Goal: Task Accomplishment & Management: Manage account settings

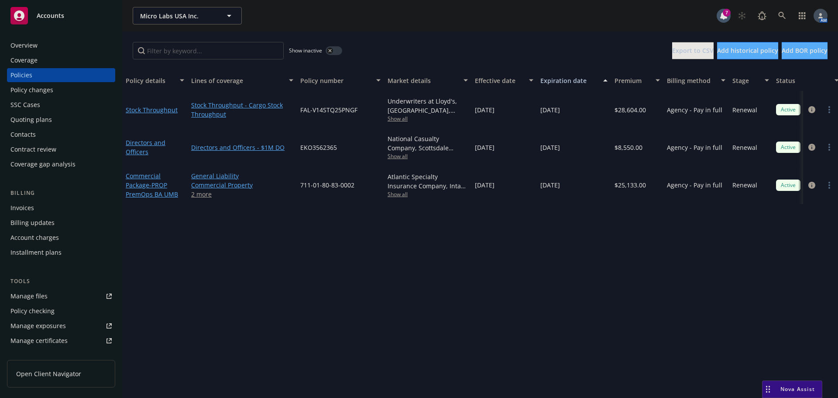
click at [49, 44] on div "Overview" at bounding box center [60, 45] width 101 height 14
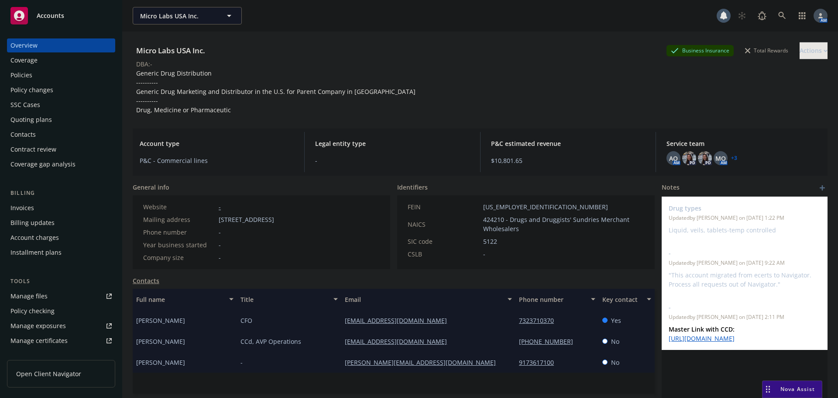
scroll to position [44, 0]
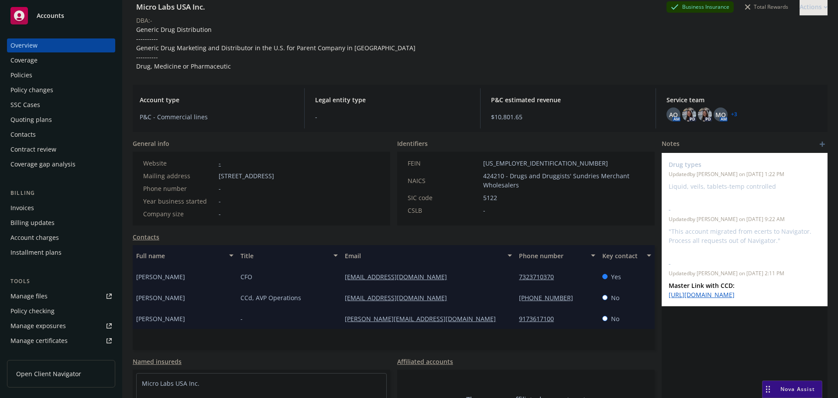
click at [22, 70] on div "Policies" at bounding box center [21, 75] width 22 height 14
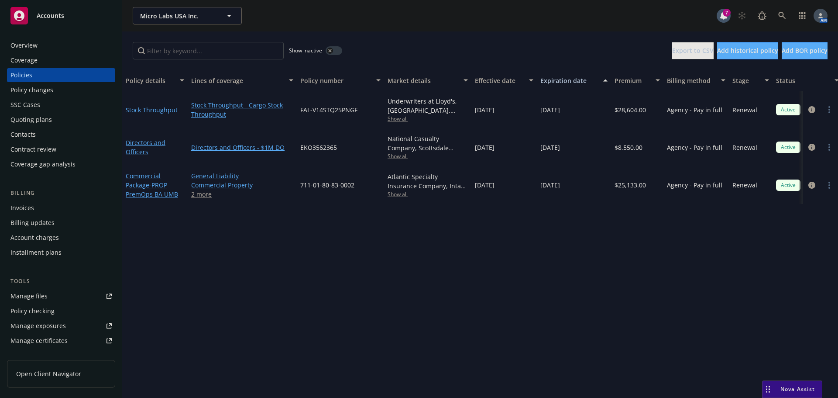
click at [331, 49] on icon "button" at bounding box center [329, 50] width 3 height 3
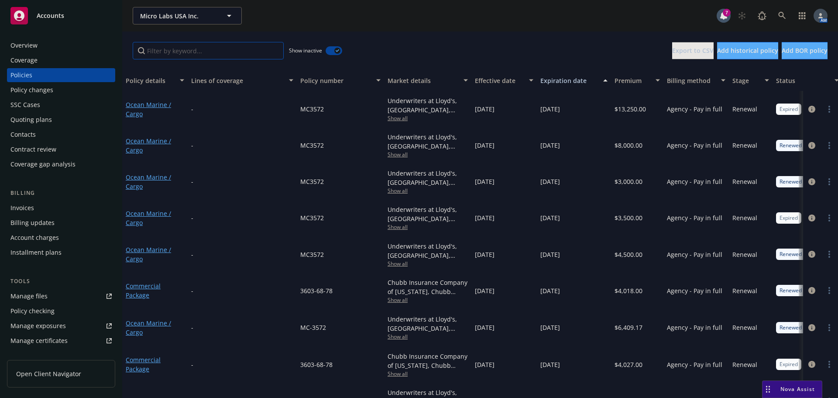
click at [199, 56] on input "Filter by keyword..." at bounding box center [208, 50] width 151 height 17
type input "package"
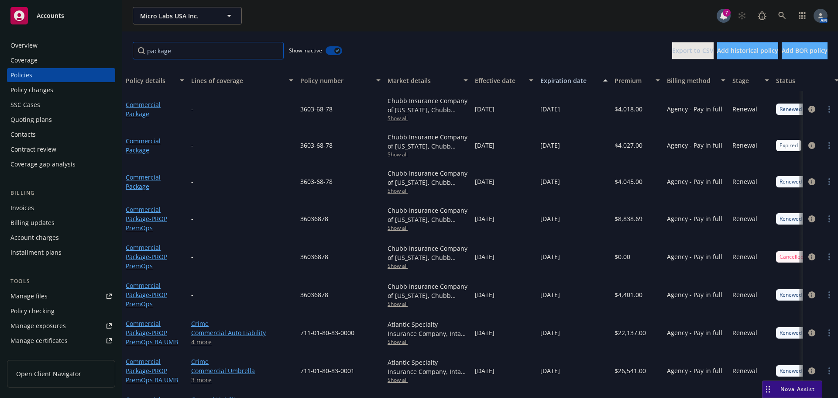
scroll to position [36, 0]
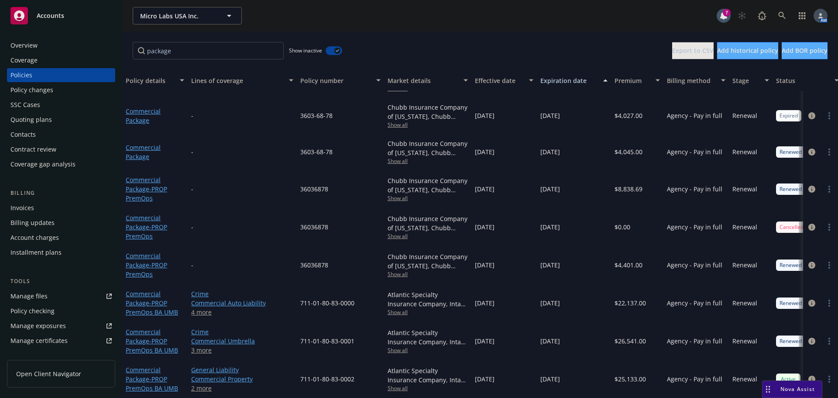
click at [31, 42] on div "Overview" at bounding box center [23, 45] width 27 height 14
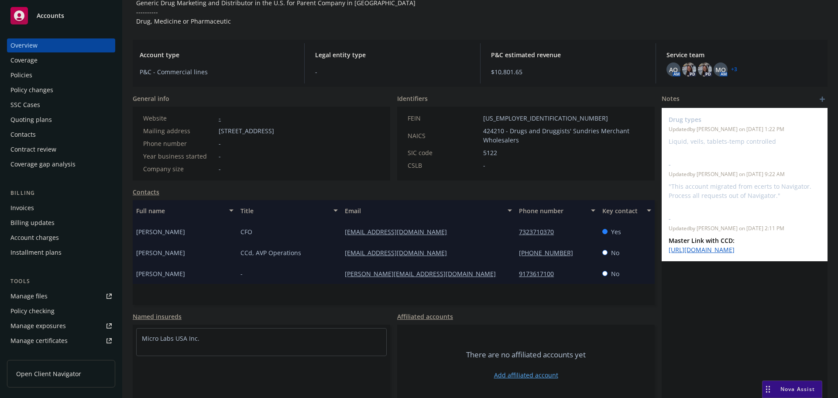
scroll to position [95, 0]
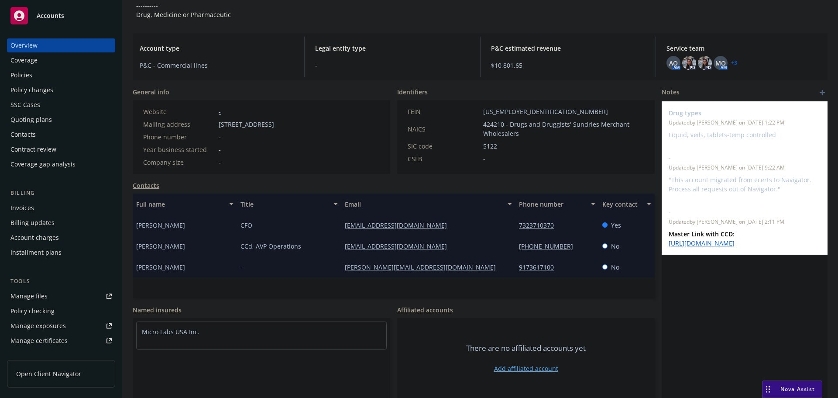
click at [15, 79] on div "Policies" at bounding box center [21, 75] width 22 height 14
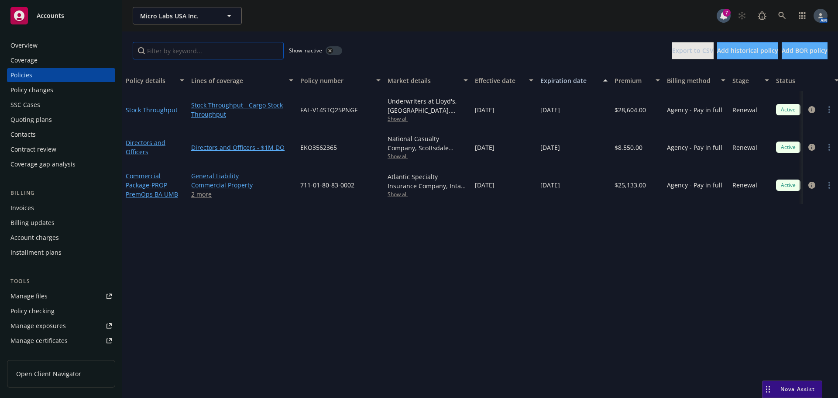
click at [233, 49] on input "Filter by keyword..." at bounding box center [208, 50] width 151 height 17
type input "package"
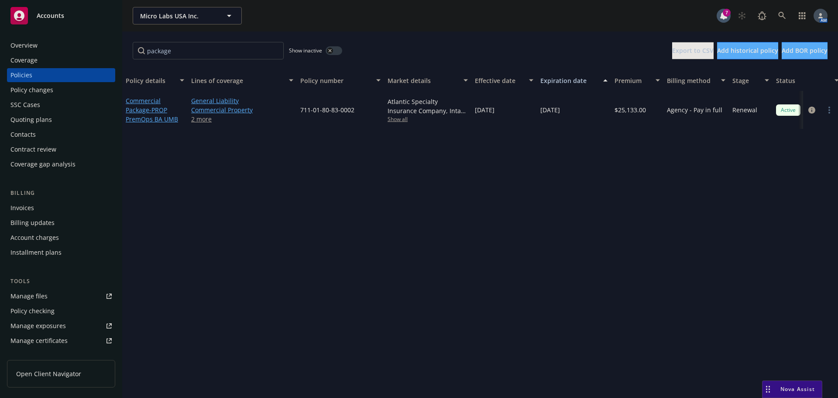
click at [338, 51] on button "button" at bounding box center [334, 50] width 17 height 9
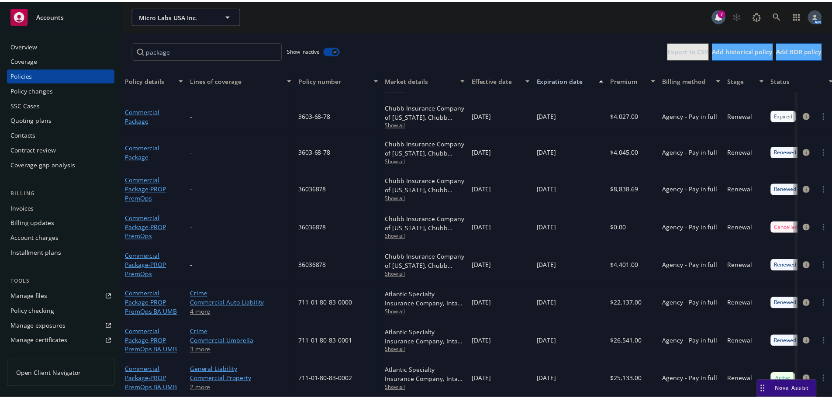
scroll to position [36, 0]
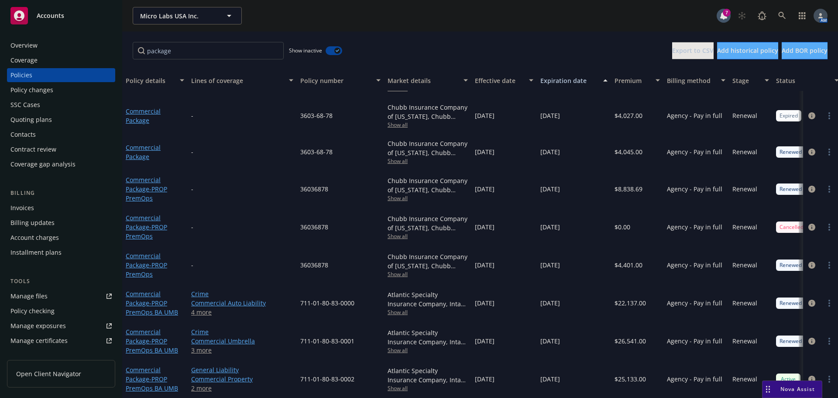
drag, startPoint x: 67, startPoint y: 92, endPoint x: 73, endPoint y: 91, distance: 6.6
click at [67, 92] on div "Policy changes" at bounding box center [60, 90] width 101 height 14
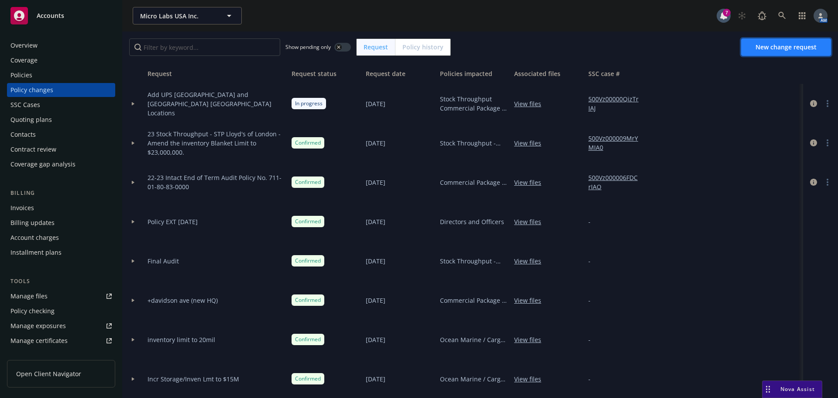
click at [813, 51] on span "New change request" at bounding box center [786, 47] width 61 height 8
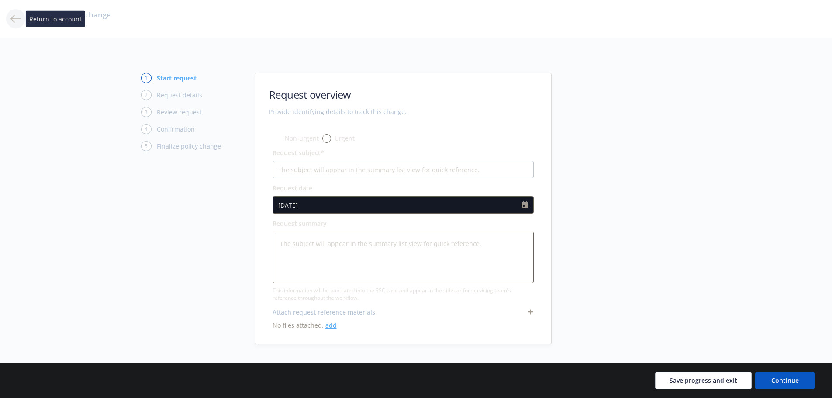
click at [15, 20] on icon at bounding box center [15, 19] width 10 height 10
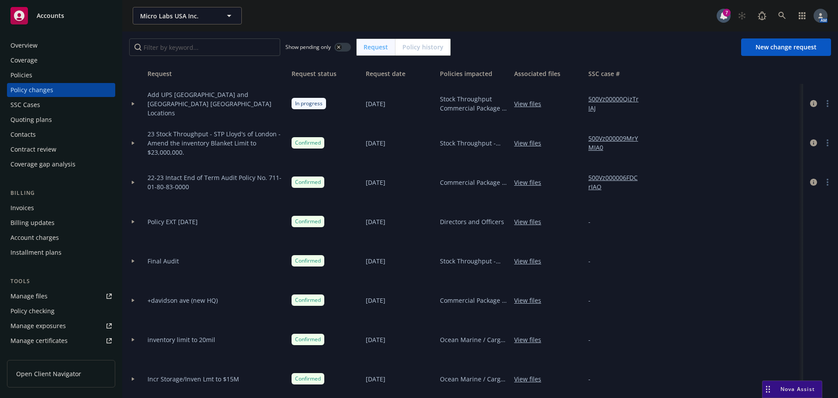
click at [135, 260] on div at bounding box center [133, 260] width 15 height 3
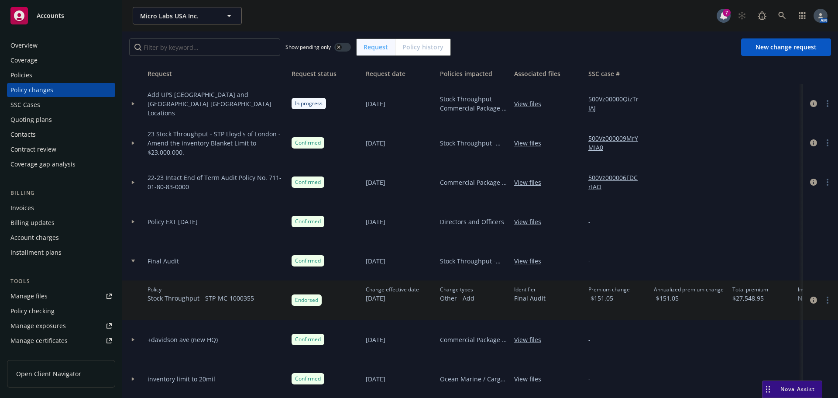
click at [135, 260] on div at bounding box center [133, 260] width 15 height 3
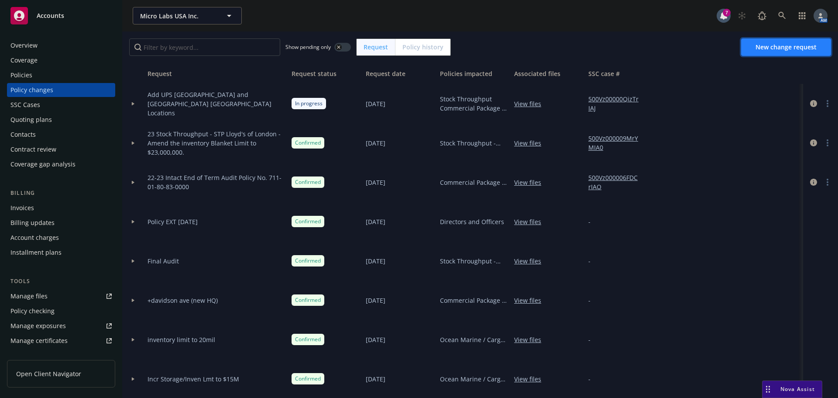
click at [770, 45] on span "New change request" at bounding box center [786, 47] width 61 height 8
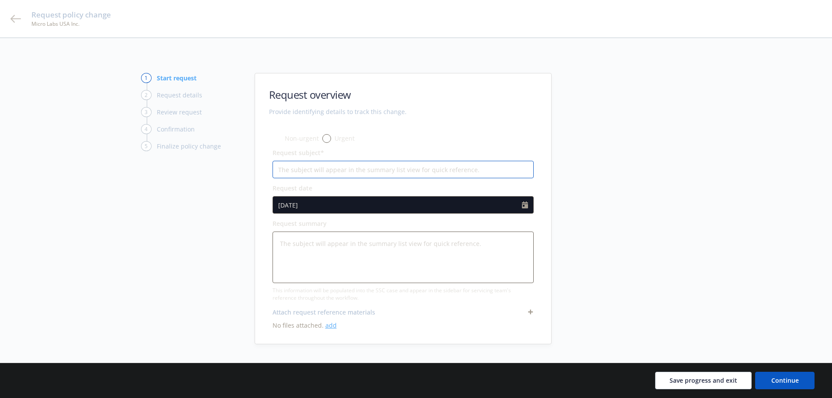
click at [323, 172] on input "Request subject*" at bounding box center [402, 169] width 261 height 17
type textarea "x"
type input "F"
type textarea "x"
type input "Fi"
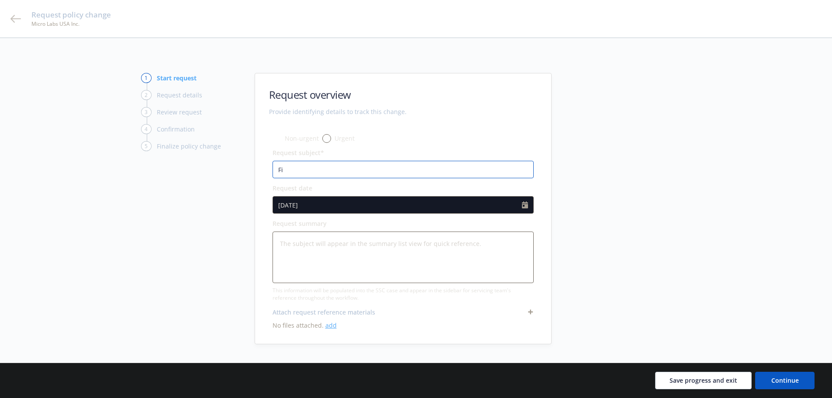
type textarea "x"
type input "Fin"
type textarea "x"
type input "Fina"
type textarea "x"
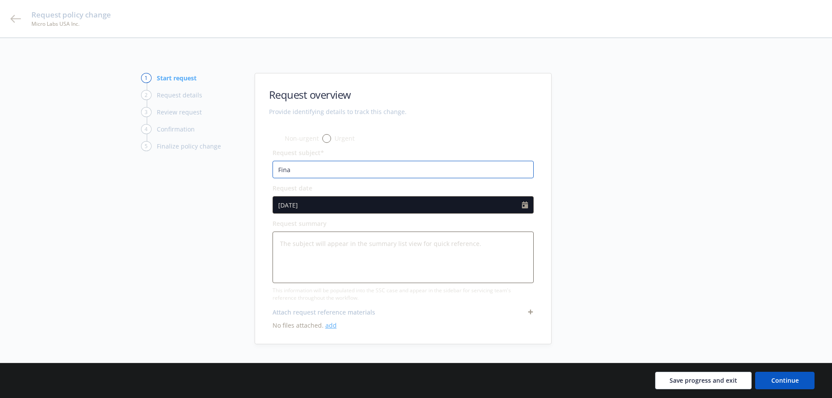
type input "Final"
type textarea "x"
type input "Final"
type textarea "x"
type input "Final A"
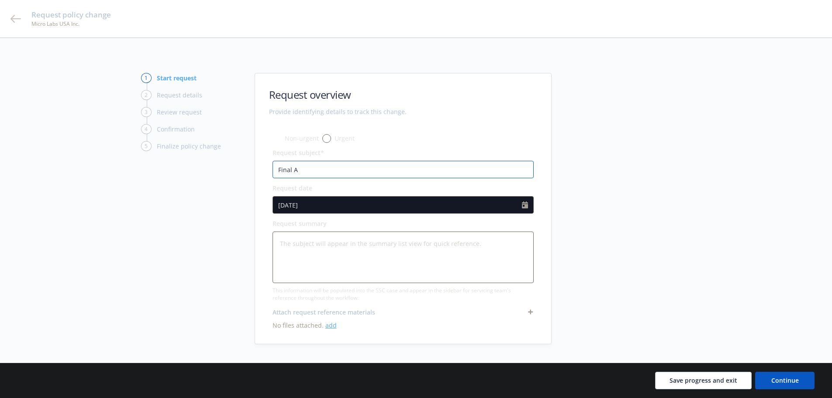
type textarea "x"
type input "Final Au"
type textarea "x"
type input "Final Aud"
type textarea "x"
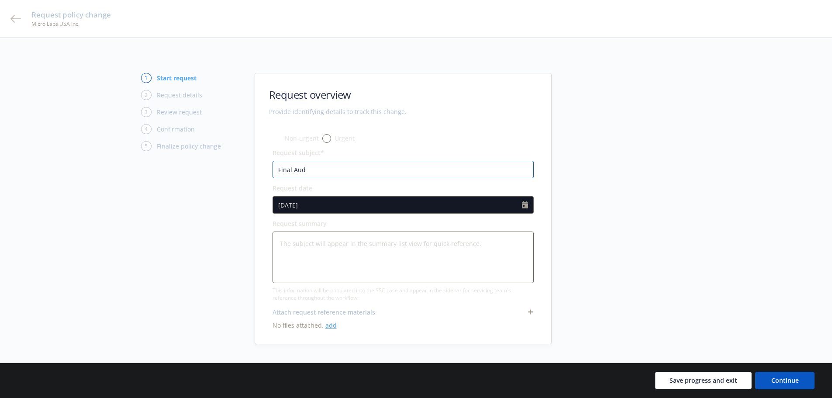
type input "Final Audi"
type textarea "x"
type input "Final Audit"
click at [805, 379] on button "Continue" at bounding box center [784, 379] width 59 height 17
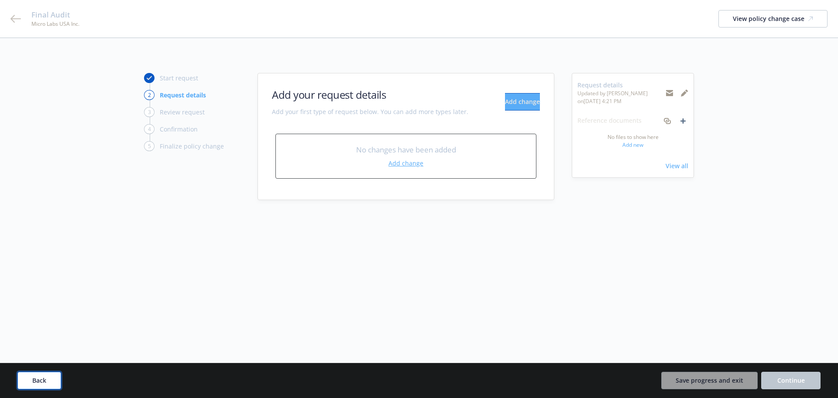
click at [47, 378] on button "Back" at bounding box center [39, 379] width 44 height 17
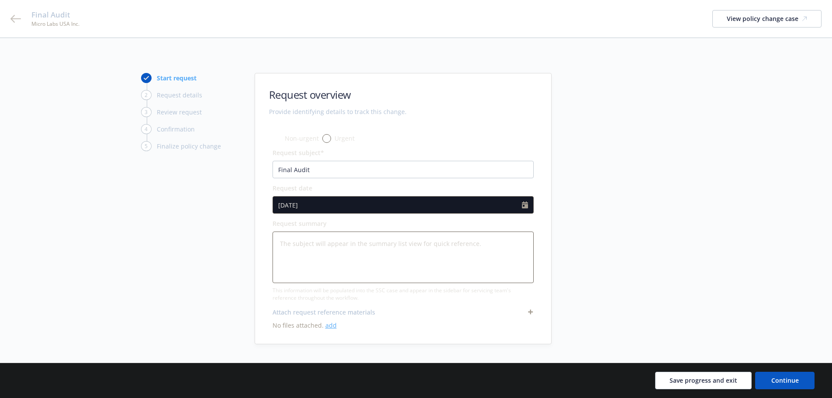
click at [331, 325] on link "add" at bounding box center [330, 325] width 11 height 8
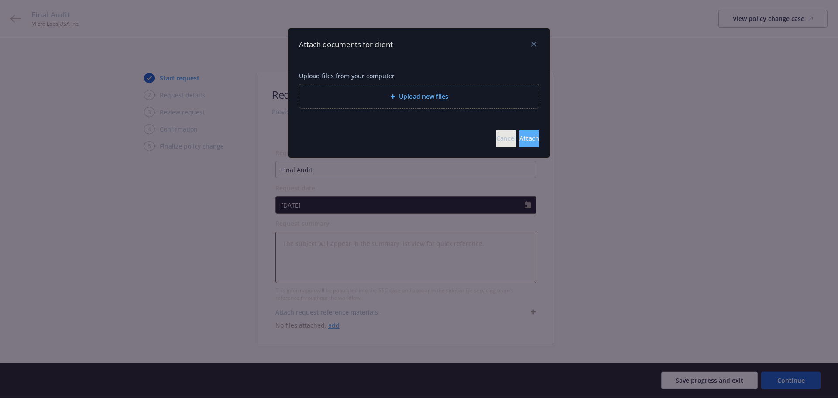
click at [408, 98] on span "Upload new files" at bounding box center [423, 96] width 49 height 9
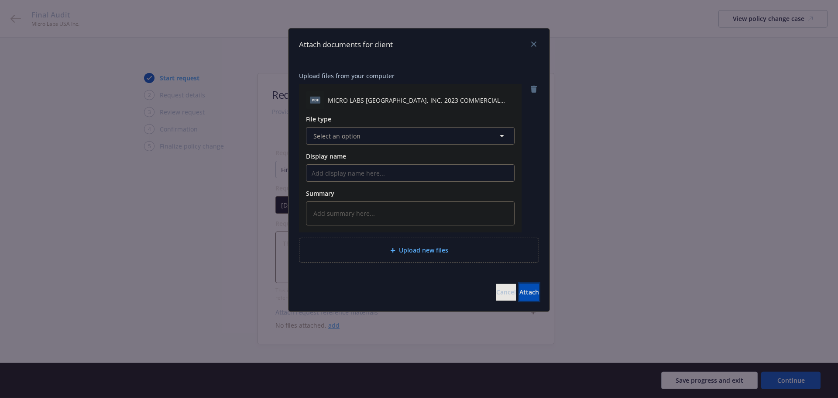
click at [530, 292] on button "Attach" at bounding box center [529, 291] width 20 height 17
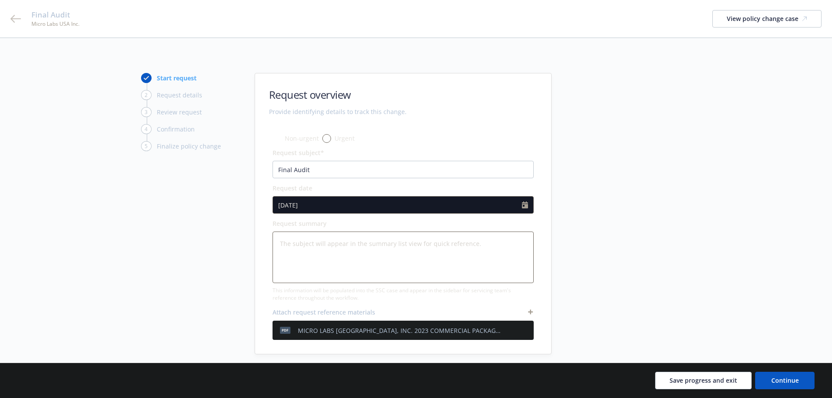
click at [526, 329] on icon "archive file" at bounding box center [526, 329] width 6 height 7
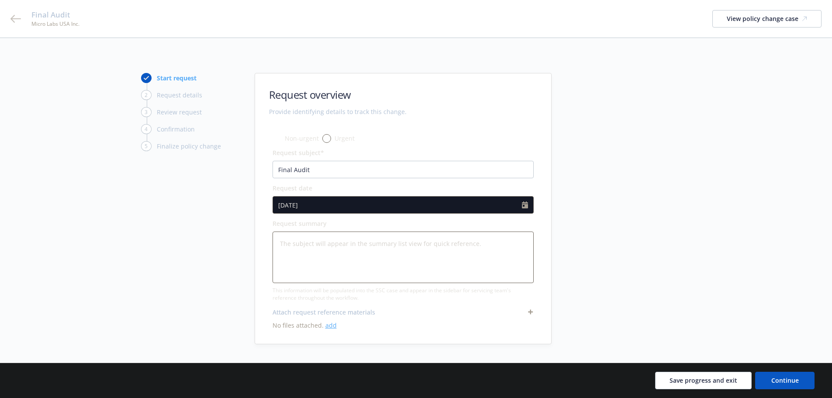
click at [330, 325] on link "add" at bounding box center [330, 325] width 11 height 8
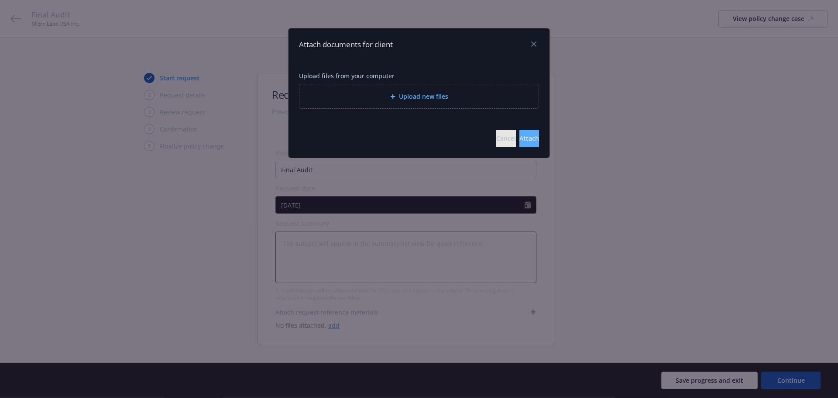
click at [381, 93] on div "Upload new files" at bounding box center [418, 96] width 225 height 10
type textarea "x"
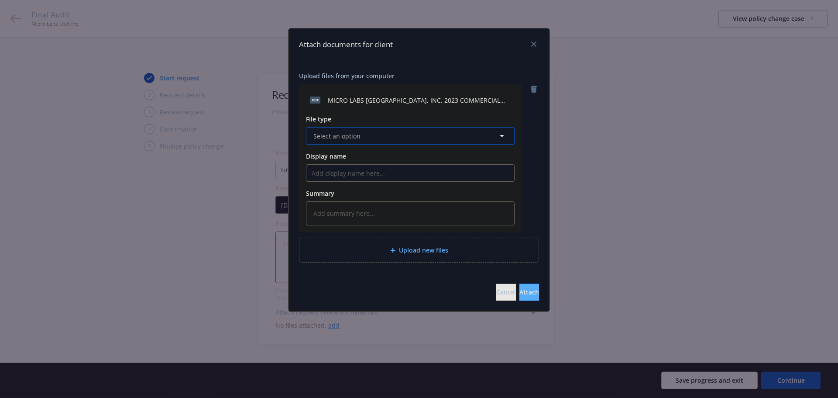
click at [358, 136] on span "Select an option" at bounding box center [336, 135] width 47 height 9
type input "audit"
click at [341, 185] on span "Audit Statement" at bounding box center [339, 183] width 49 height 9
click at [529, 295] on button "Attach" at bounding box center [529, 291] width 20 height 17
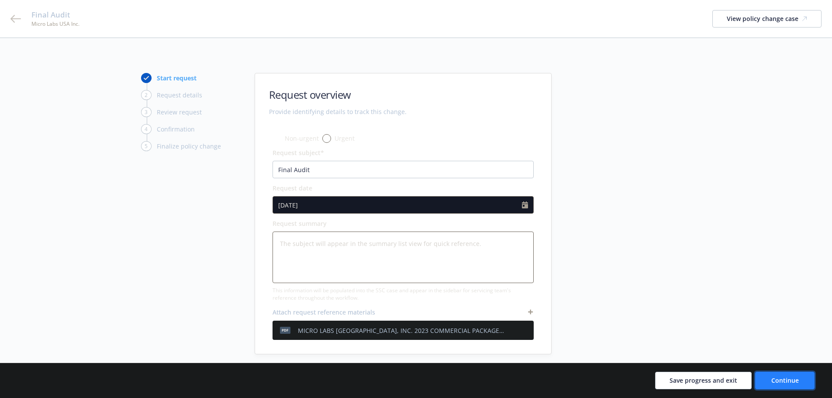
click at [794, 379] on span "Continue" at bounding box center [785, 380] width 28 height 8
type textarea "x"
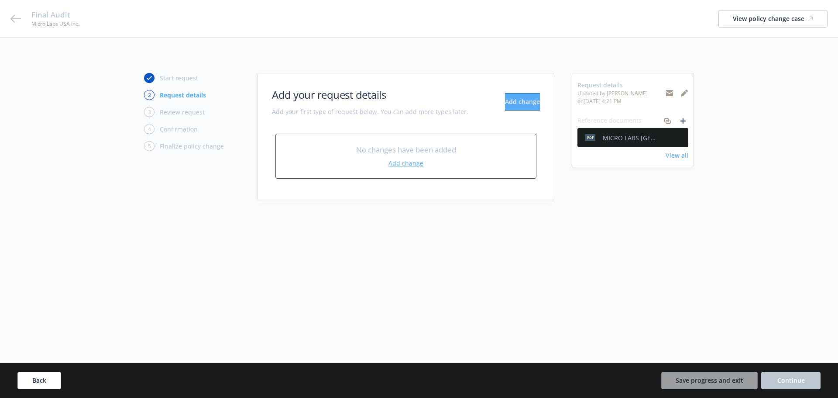
click at [409, 162] on link "Add change" at bounding box center [406, 162] width 35 height 9
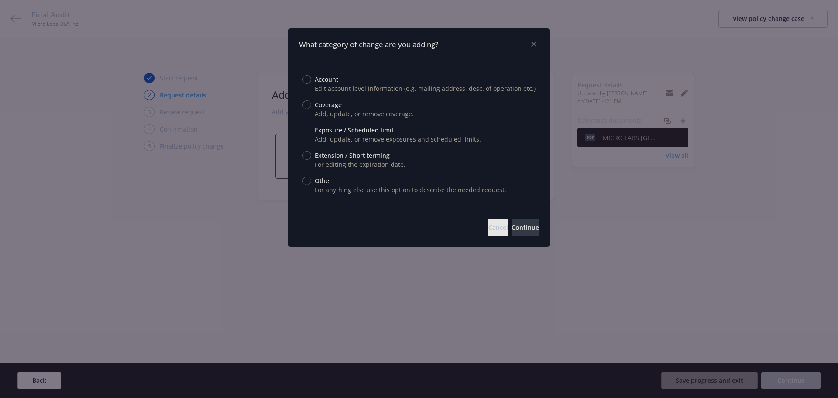
click at [306, 130] on input "Exposure / Scheduled limit" at bounding box center [307, 130] width 9 height 9
radio input "true"
click at [522, 228] on span "Continue" at bounding box center [526, 227] width 28 height 8
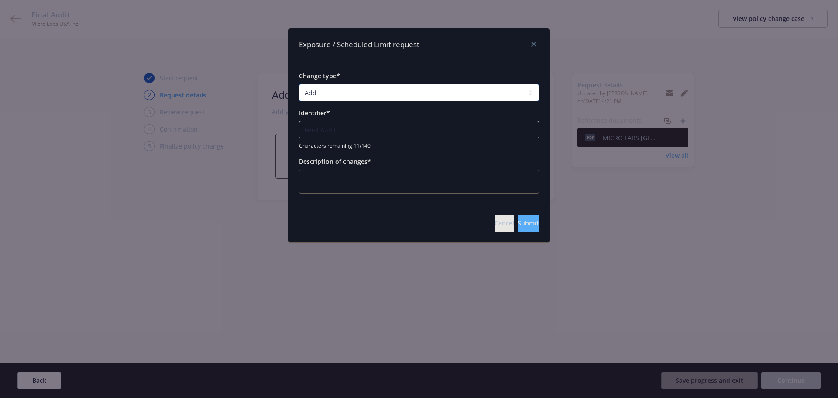
click at [372, 93] on select "Add Audit Change Remove" at bounding box center [419, 92] width 240 height 17
select select "AUDIT"
click at [299, 84] on select "Add Audit Change Remove" at bounding box center [419, 92] width 240 height 17
click at [375, 173] on textarea at bounding box center [419, 181] width 240 height 24
type textarea "x"
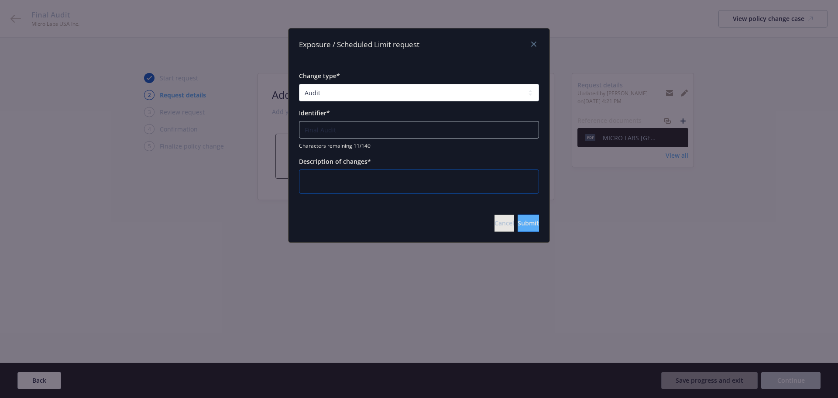
type textarea "F"
type textarea "x"
type textarea "Fi"
type textarea "x"
type textarea "Fin"
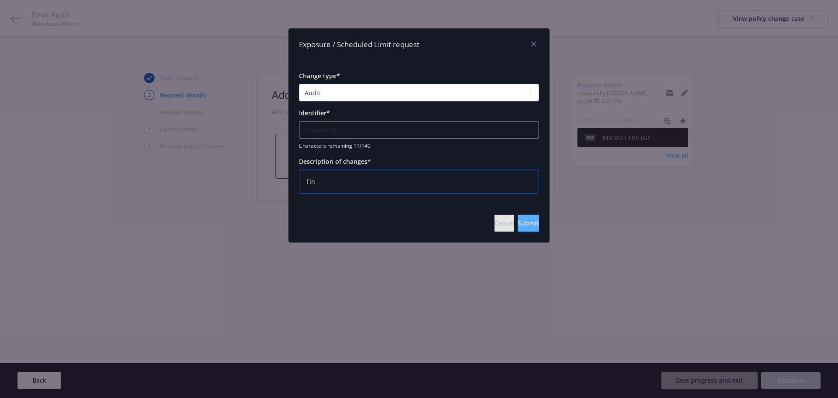
type textarea "x"
type textarea "Fina"
type textarea "x"
type textarea "Final"
type textarea "x"
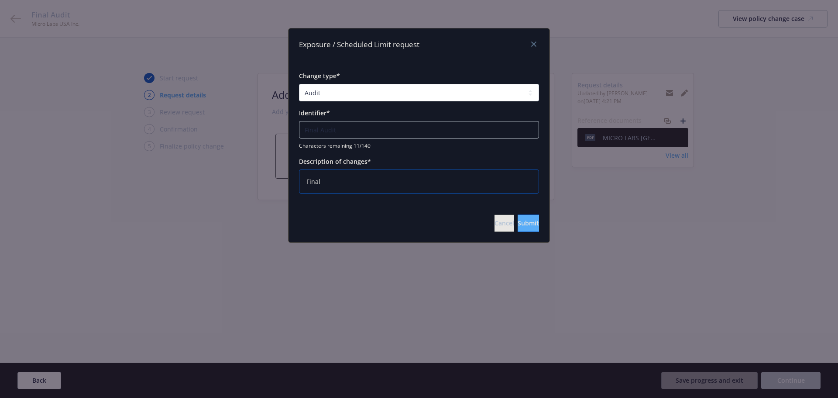
type textarea "Final"
type textarea "x"
type textarea "Final A"
type textarea "x"
type textarea "Final Au"
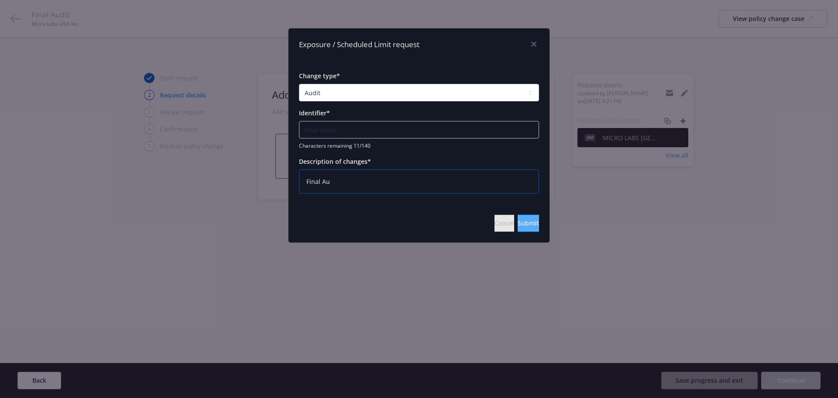
type textarea "x"
type textarea "Final Aud"
type textarea "x"
type textarea "Final Audi"
type textarea "x"
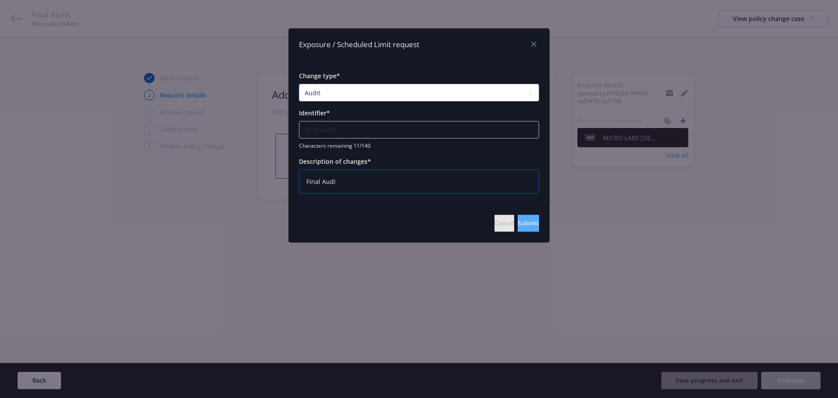
type textarea "Final Audit"
type textarea "x"
type textarea "Final Audit"
type textarea "x"
type textarea "Final Audit w"
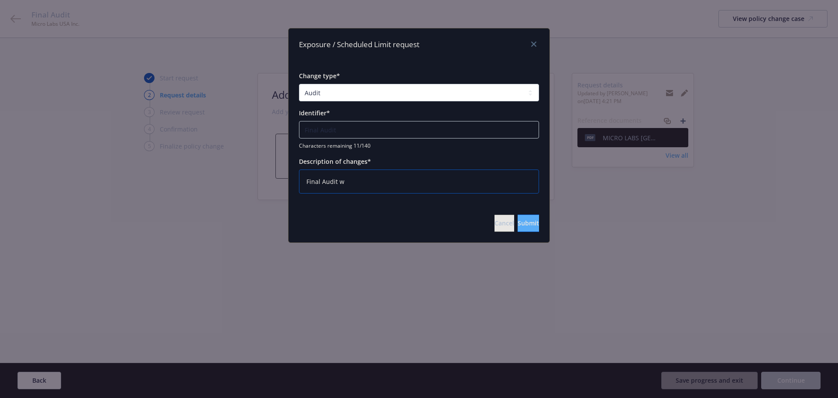
type textarea "x"
type textarea "Final Audit wi"
type textarea "x"
type textarea "Final Audit wit"
type textarea "x"
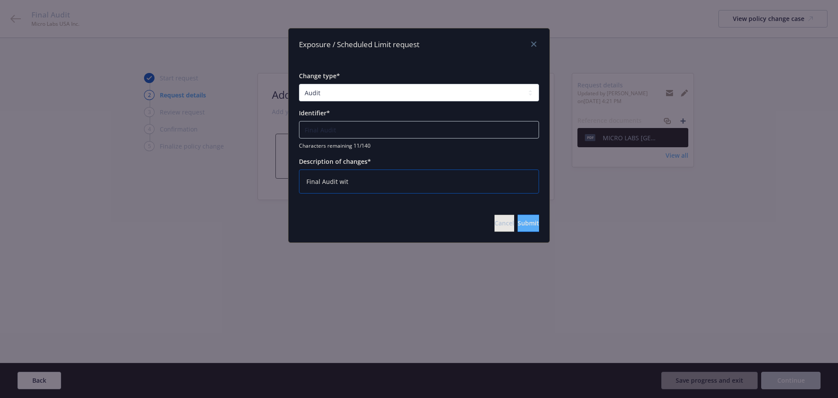
type textarea "Final Audit with"
type textarea "x"
type textarea "Final Audit with"
type textarea "x"
type textarea "Final Audit with r"
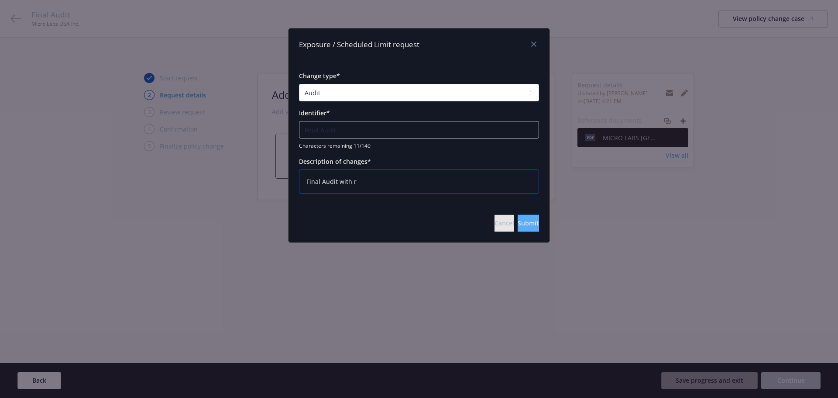
type textarea "x"
type textarea "Final Audit with re"
type textarea "x"
type textarea "Final Audit with ret"
type textarea "x"
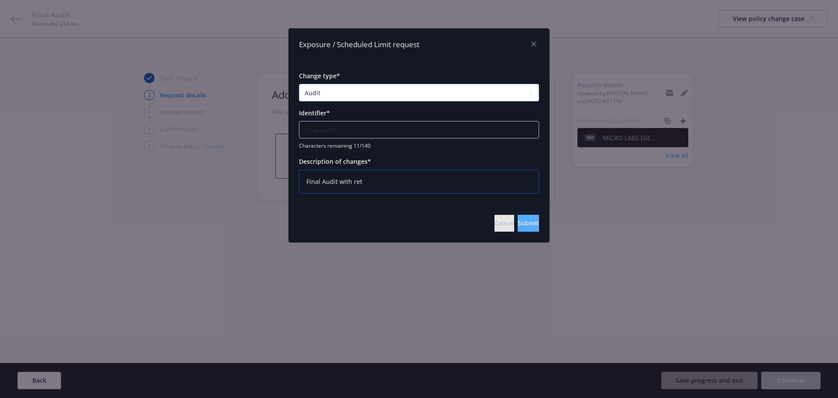
type textarea "Final Audit with retu"
type textarea "x"
type textarea "Final Audit with retur"
type textarea "x"
type textarea "Final Audit with return"
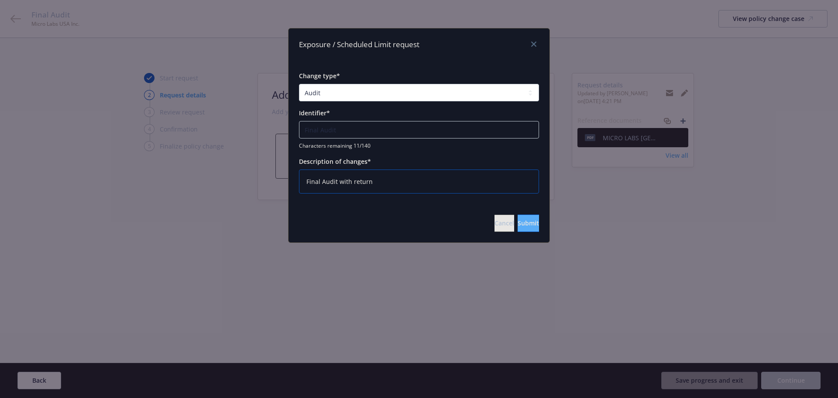
type textarea "x"
type textarea "Final Audit with retu"
type textarea "x"
type textarea "Final Audit with ret"
type textarea "x"
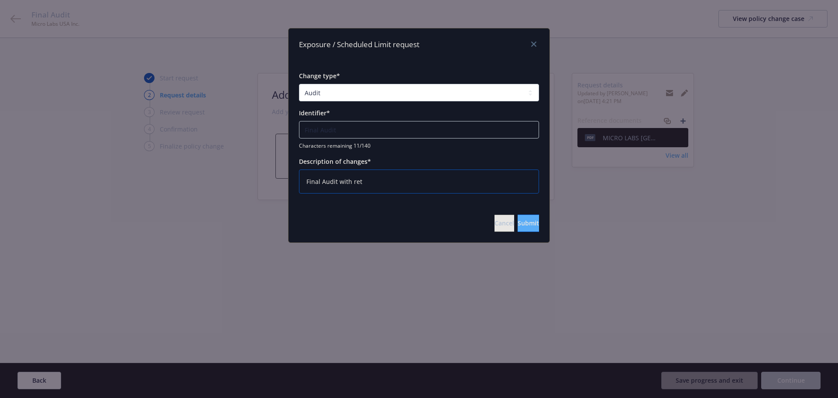
type textarea "Final Audit with re"
type textarea "x"
type textarea "Final Audit with r"
type textarea "x"
type textarea "Final Audit with"
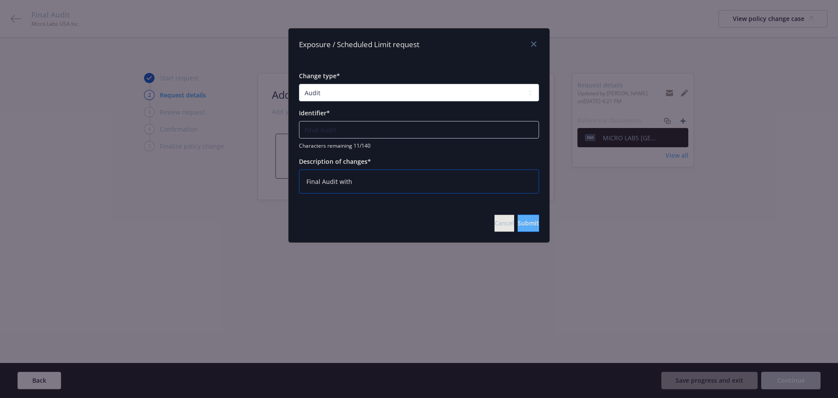
type textarea "x"
type textarea "Final Audit with R"
type textarea "x"
type textarea "Final Audit with Re"
type textarea "x"
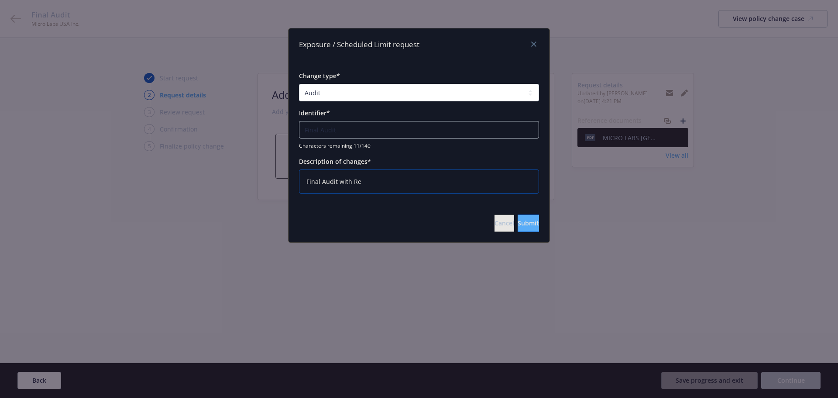
type textarea "Final Audit with Ret"
type textarea "x"
type textarea "Final Audit with Retu"
type textarea "x"
type textarea "Final Audit with Retur"
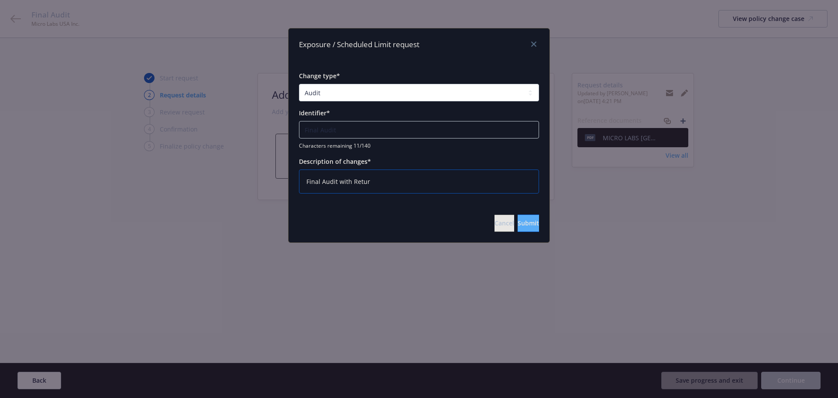
type textarea "x"
type textarea "Final Audit with Return"
type textarea "x"
type textarea "Final Audit with Return"
type textarea "x"
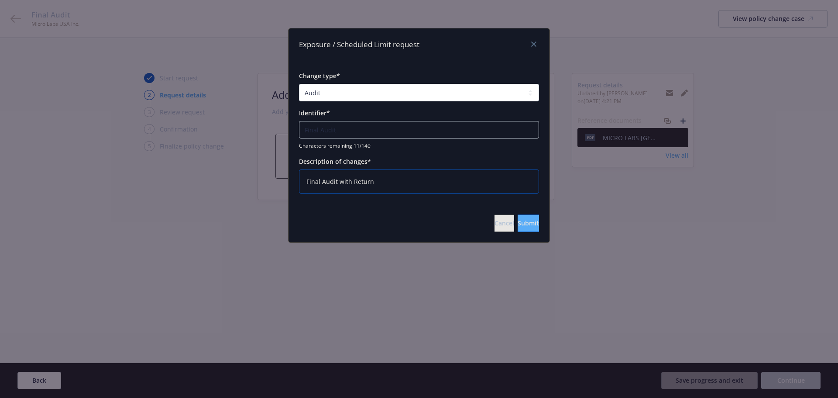
type textarea "Final Audit with Return P"
type textarea "x"
type textarea "Final Audit with Return Pr"
type textarea "x"
type textarea "Final Audit with Return Pre"
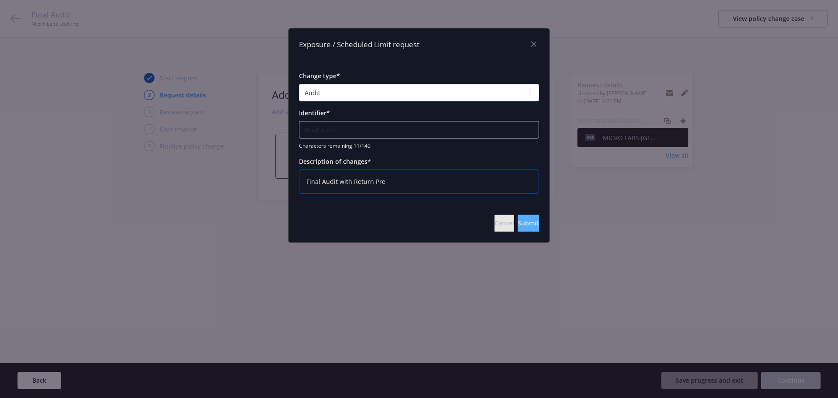
type textarea "x"
type textarea "Final Audit with Return Prem"
type textarea "x"
type textarea "Final Audit with Return Premi"
type textarea "x"
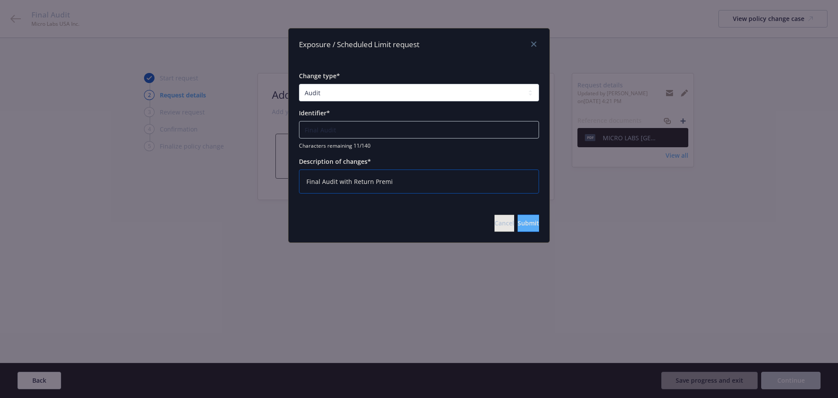
type textarea "Final Audit with Return Premiu"
type textarea "x"
type textarea "Final Audit with Return Premium"
click at [527, 226] on button "Submit" at bounding box center [528, 222] width 21 height 17
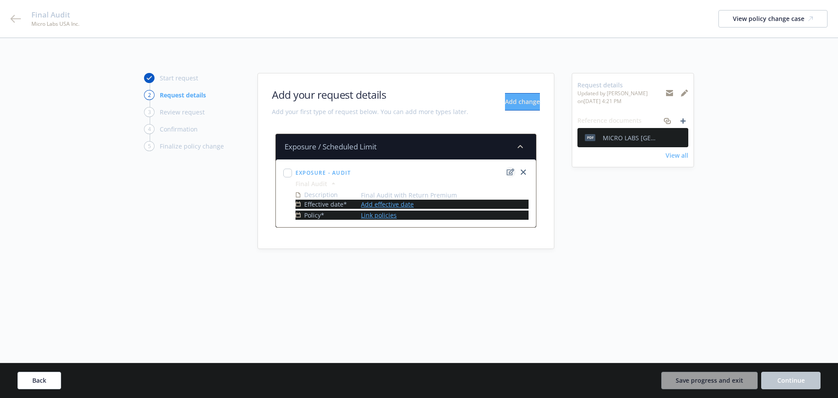
click at [508, 174] on icon "edit" at bounding box center [510, 171] width 7 height 7
type textarea "x"
select select "AUDIT"
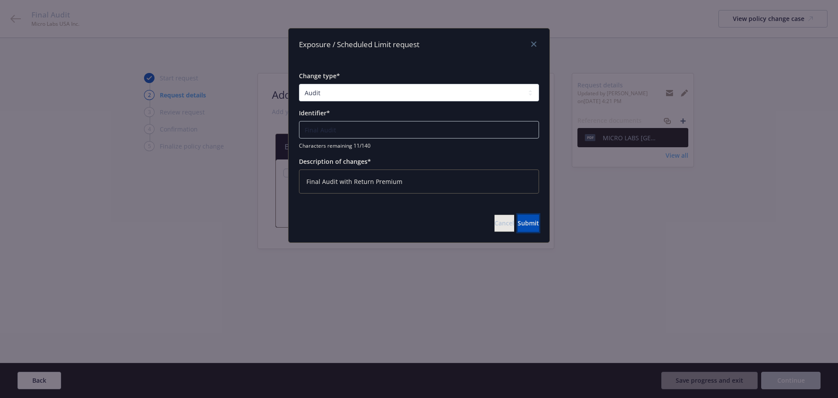
click at [518, 227] on span "Submit" at bounding box center [528, 223] width 21 height 8
type textarea "x"
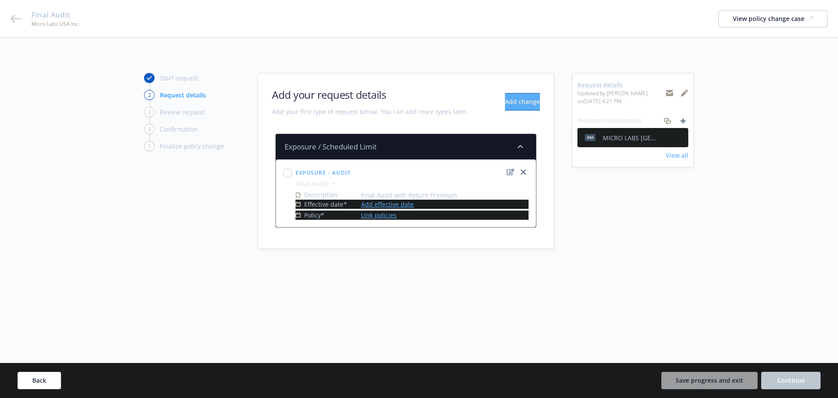
click at [384, 203] on link "Add effective date" at bounding box center [387, 203] width 53 height 9
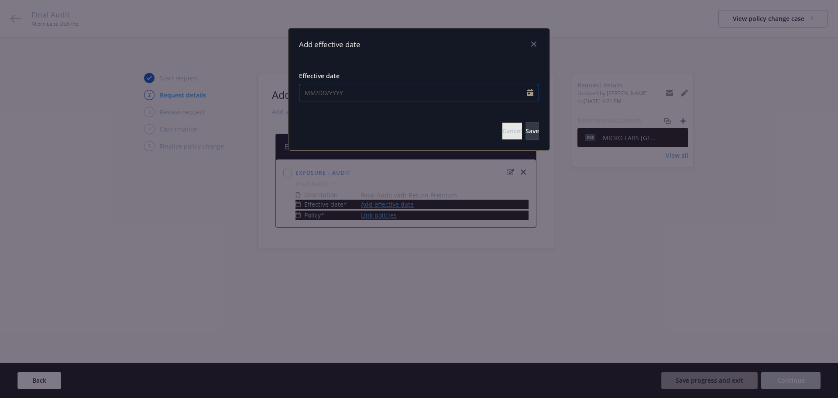
click at [529, 90] on icon "Calendar" at bounding box center [530, 92] width 6 height 7
select select "9"
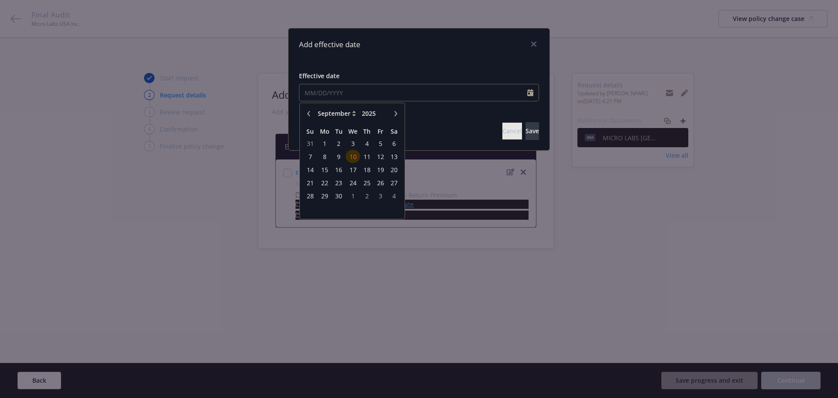
click at [356, 154] on span "10" at bounding box center [353, 156] width 13 height 11
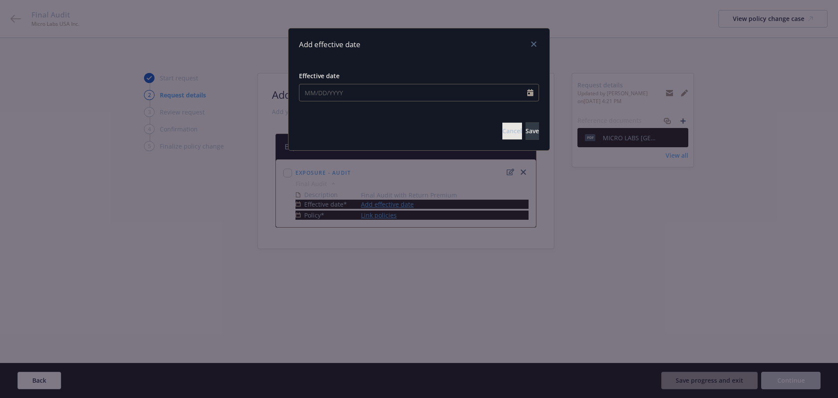
type input "09/10/2025"
click at [528, 129] on button "Save" at bounding box center [533, 130] width 14 height 17
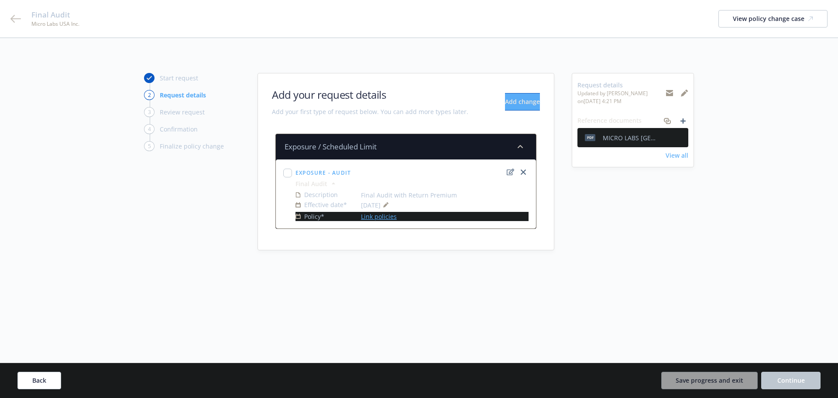
click at [381, 216] on link "Link policies" at bounding box center [379, 216] width 36 height 9
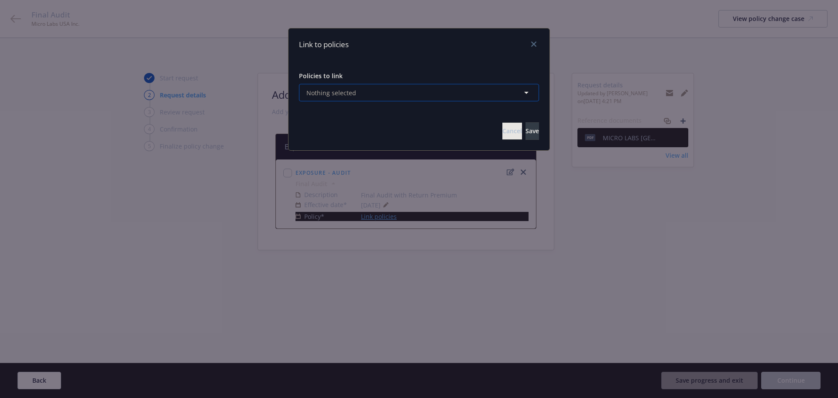
click at [368, 94] on button "Nothing selected" at bounding box center [419, 92] width 240 height 17
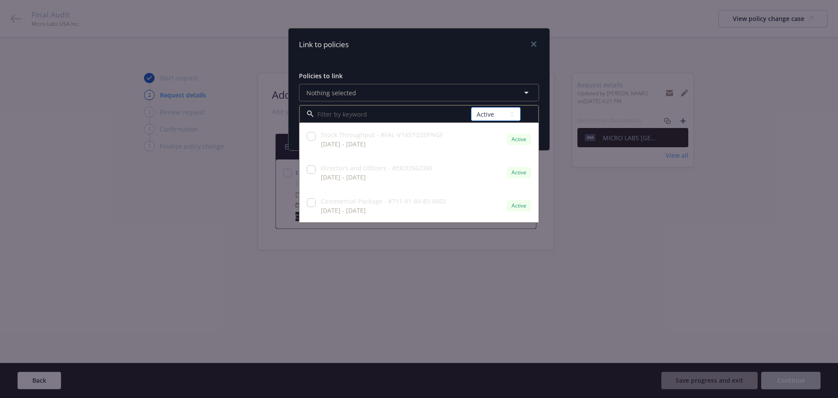
click at [501, 119] on select "All Active Upcoming Expired Cancelled" at bounding box center [496, 114] width 50 height 14
select select "EXPIRED"
click at [471, 107] on select "All Active Upcoming Expired Cancelled" at bounding box center [496, 114] width 50 height 14
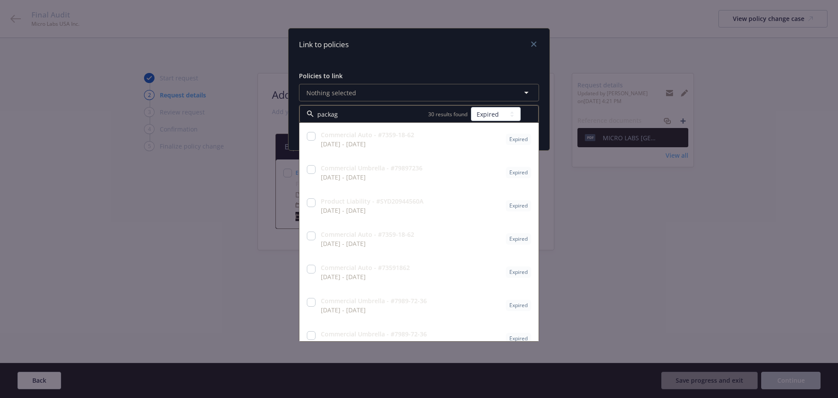
type input "package"
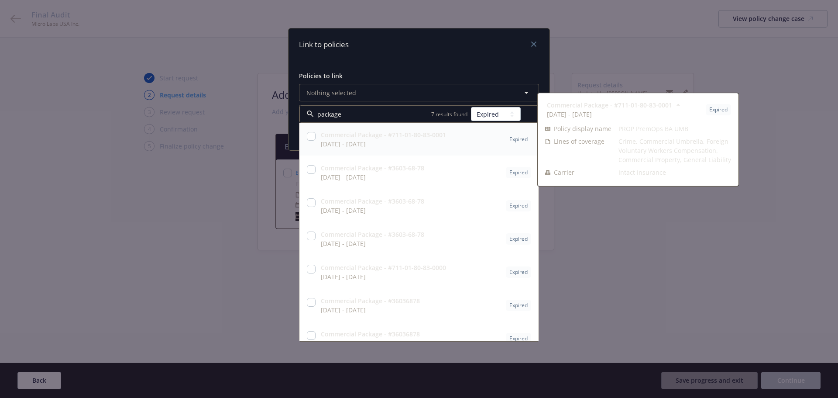
click at [400, 134] on strong "Commercial Package - #711-01-80-83-0001" at bounding box center [383, 135] width 125 height 8
checkbox input "true"
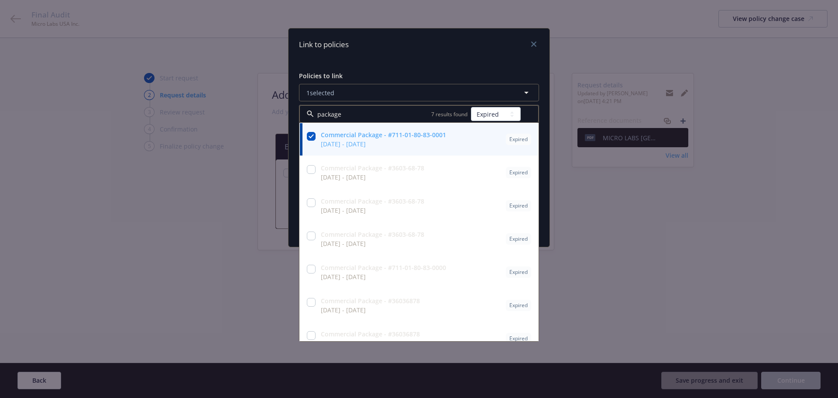
type input "package"
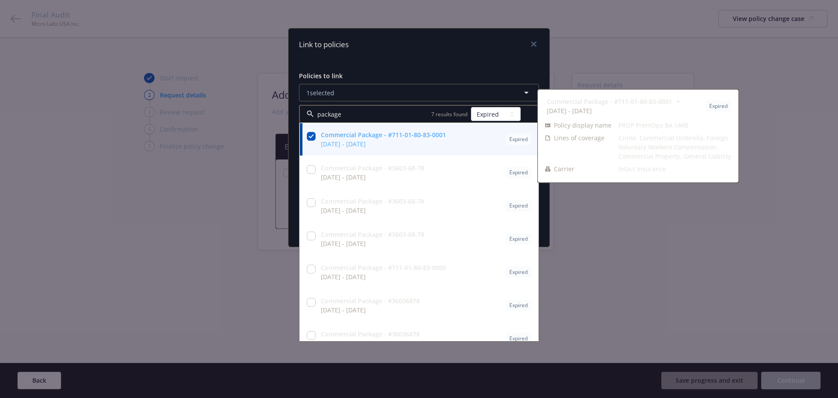
click at [422, 62] on div "Policies to link 1 selected package 7 results found All Active Upcoming Expired…" at bounding box center [419, 135] width 261 height 148
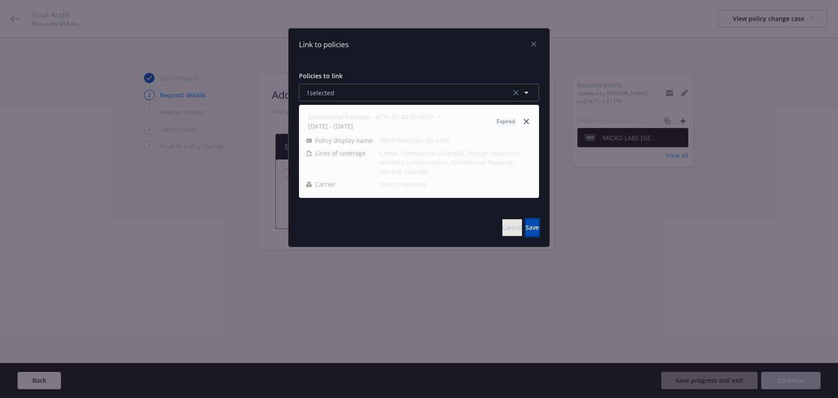
click at [526, 225] on span "Save" at bounding box center [533, 227] width 14 height 8
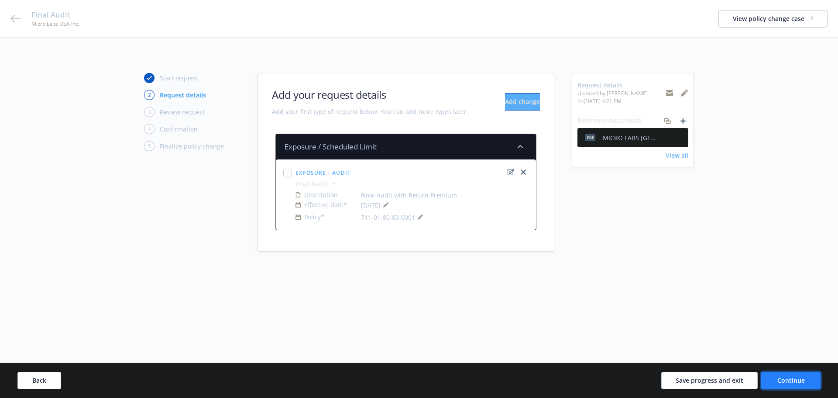
click at [795, 378] on span "Continue" at bounding box center [791, 380] width 28 height 8
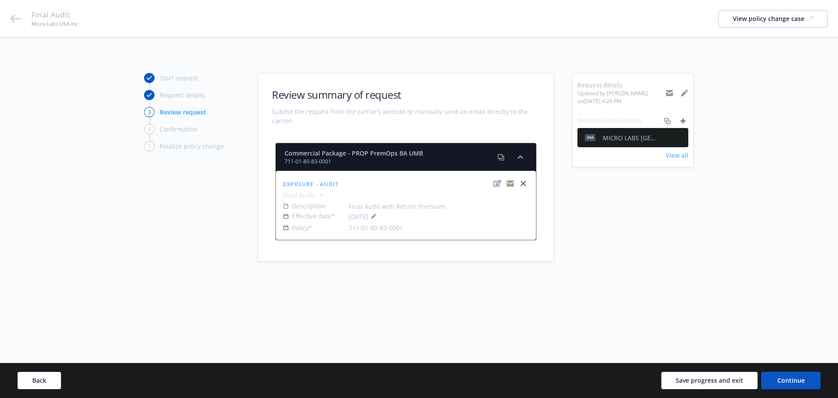
click at [509, 185] on icon "copyLogging" at bounding box center [510, 184] width 7 height 4
click at [798, 390] on div "Back Save progress and exit Continue" at bounding box center [419, 380] width 838 height 35
click at [795, 383] on span "Continue" at bounding box center [791, 380] width 28 height 8
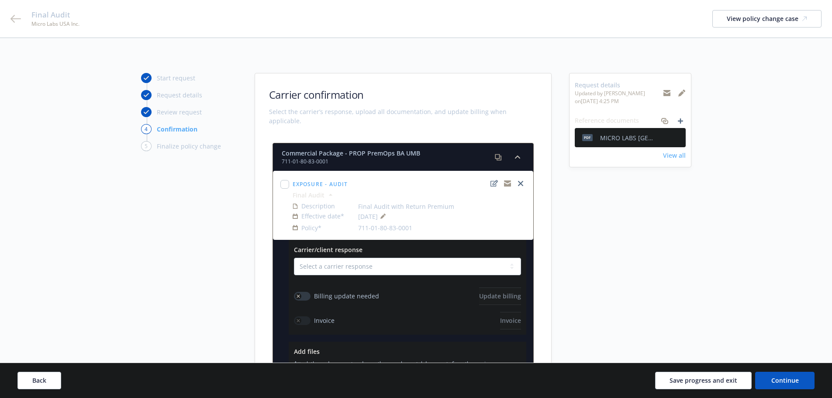
click at [306, 292] on button "button" at bounding box center [302, 296] width 17 height 9
click at [501, 292] on span "Update billing" at bounding box center [500, 296] width 42 height 8
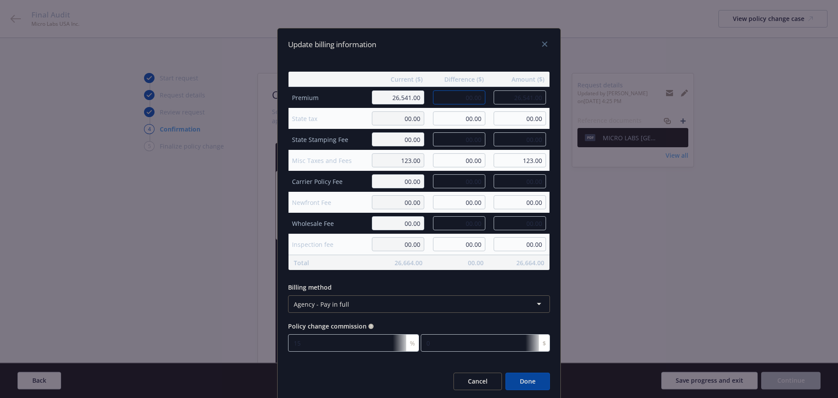
click at [460, 95] on input "00.00" at bounding box center [459, 97] width 52 height 14
type input "-5.00"
type input "26,536.00"
type input "-0.75"
click at [500, 60] on div "Update billing information" at bounding box center [419, 44] width 283 height 32
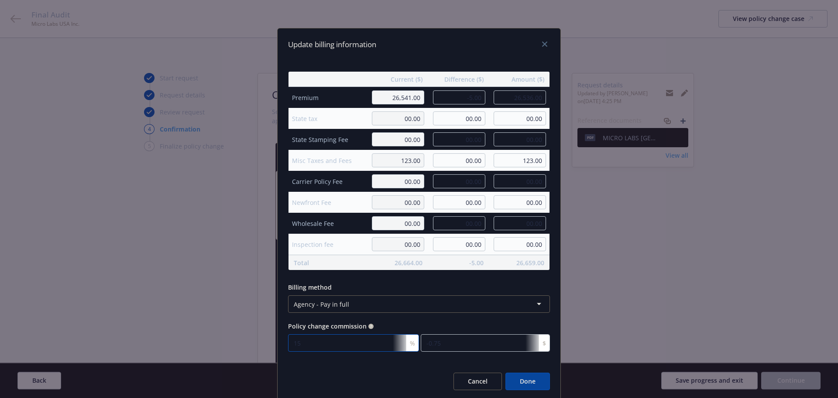
type input "0"
click at [337, 372] on div "Cancel Done" at bounding box center [419, 381] width 283 height 38
click at [522, 382] on button "Done" at bounding box center [527, 380] width 45 height 17
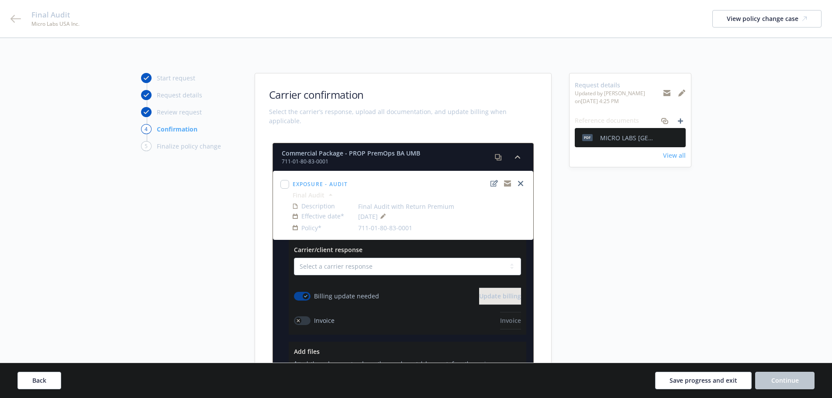
click at [300, 317] on div "button" at bounding box center [298, 320] width 6 height 6
click at [500, 316] on span "Invoice" at bounding box center [510, 320] width 21 height 8
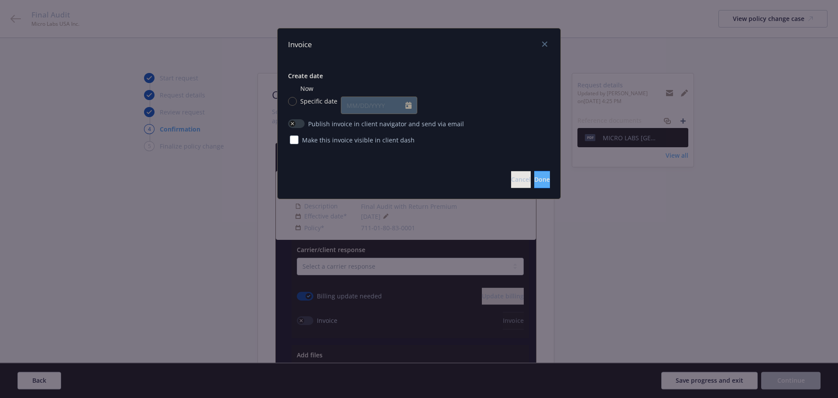
click at [407, 101] on div at bounding box center [411, 105] width 11 height 17
click at [292, 83] on div "Create date Now Specific date" at bounding box center [419, 92] width 262 height 43
click at [292, 102] on input "Specific date" at bounding box center [292, 101] width 9 height 9
radio input "true"
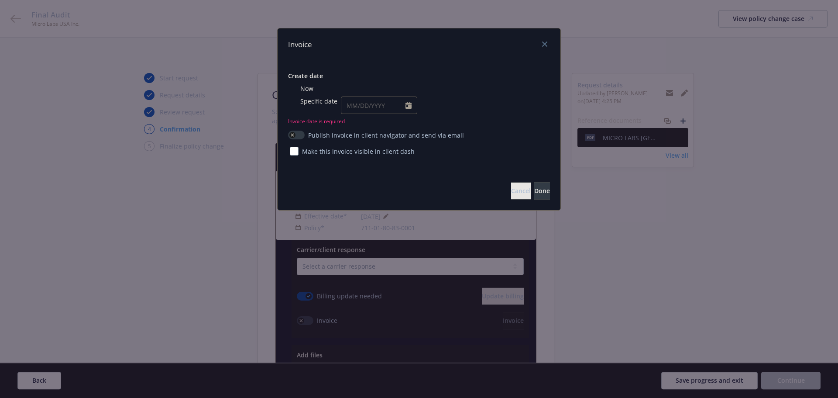
click at [292, 86] on input "Now" at bounding box center [292, 88] width 9 height 9
radio input "true"
radio input "false"
type input "09/10/2025"
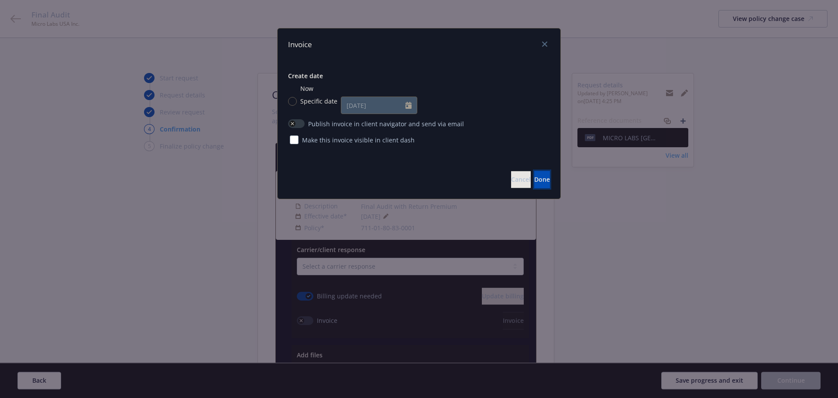
click at [534, 177] on span "Done" at bounding box center [542, 179] width 16 height 8
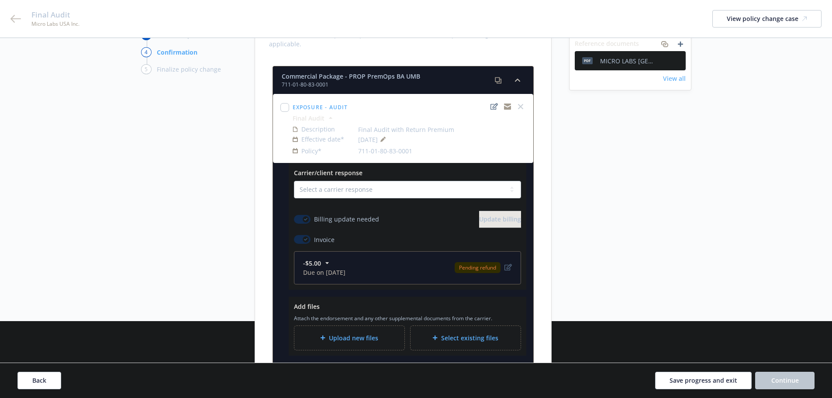
scroll to position [18, 0]
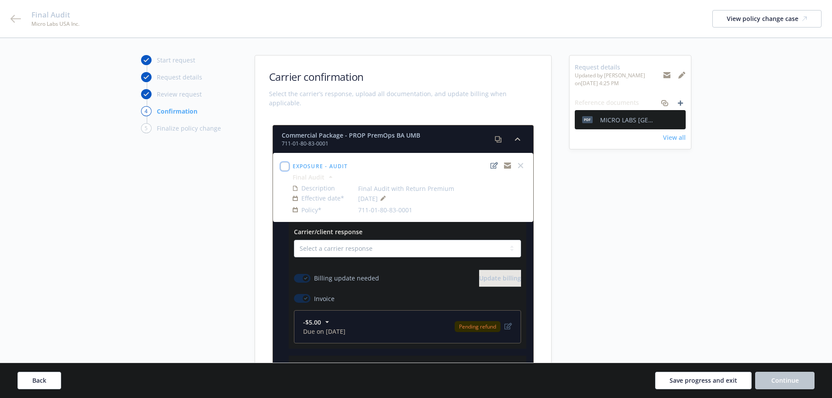
click at [285, 162] on input "checkbox" at bounding box center [284, 166] width 9 height 9
checkbox input "true"
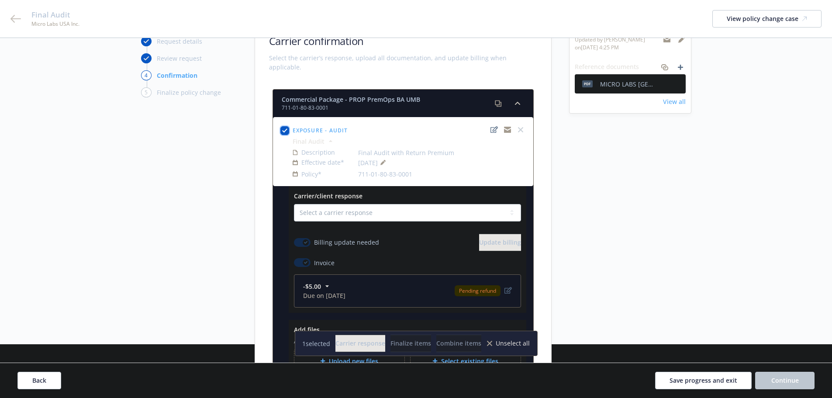
scroll to position [149, 0]
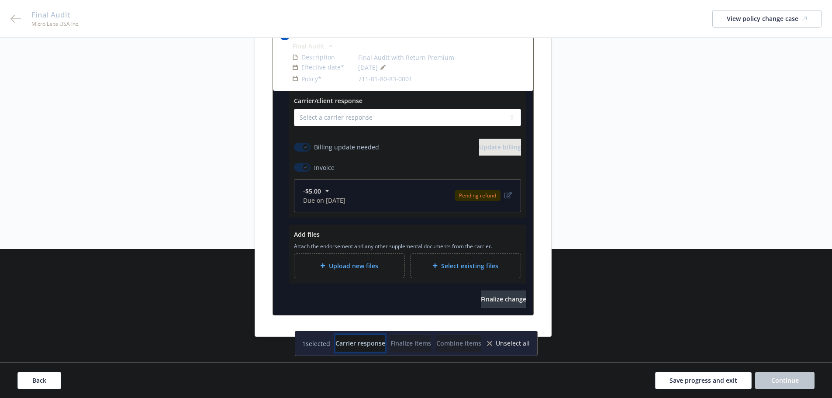
click at [343, 341] on span "Carrier response" at bounding box center [360, 343] width 50 height 8
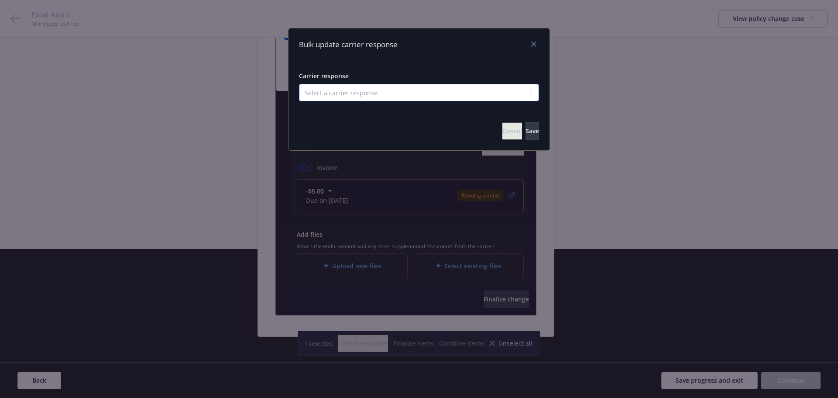
click at [355, 95] on select "Select a carrier response Accepted Accepted with revision No endorsement needed…" at bounding box center [419, 92] width 240 height 17
select select "ACCEPTED"
click at [299, 84] on select "Select a carrier response Accepted Accepted with revision No endorsement needed…" at bounding box center [419, 92] width 240 height 17
click at [528, 134] on button "Save" at bounding box center [533, 130] width 14 height 17
checkbox input "false"
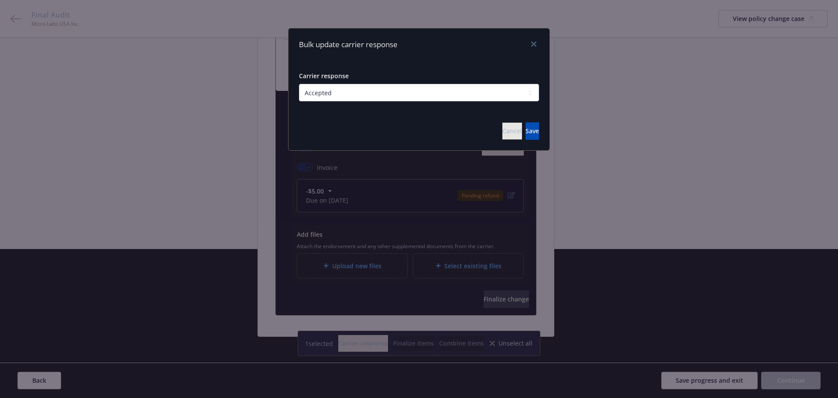
select select "ACCEPTED"
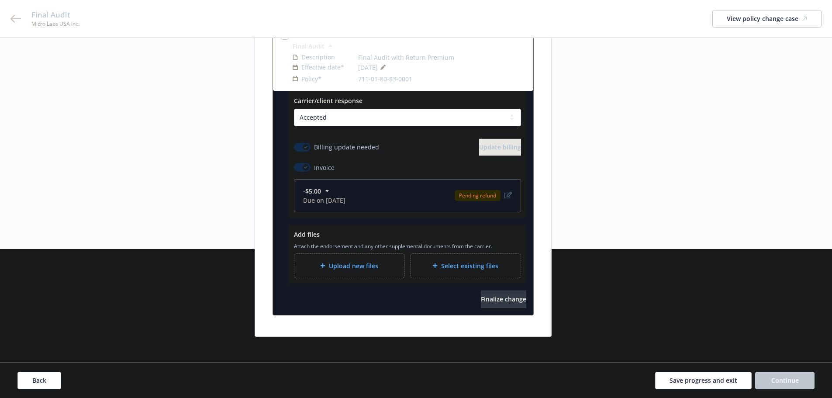
scroll to position [62, 0]
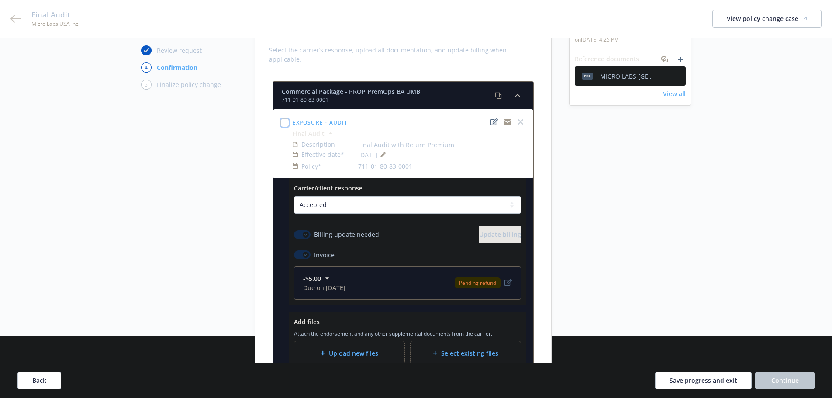
click at [284, 118] on input "checkbox" at bounding box center [284, 122] width 9 height 9
checkbox input "true"
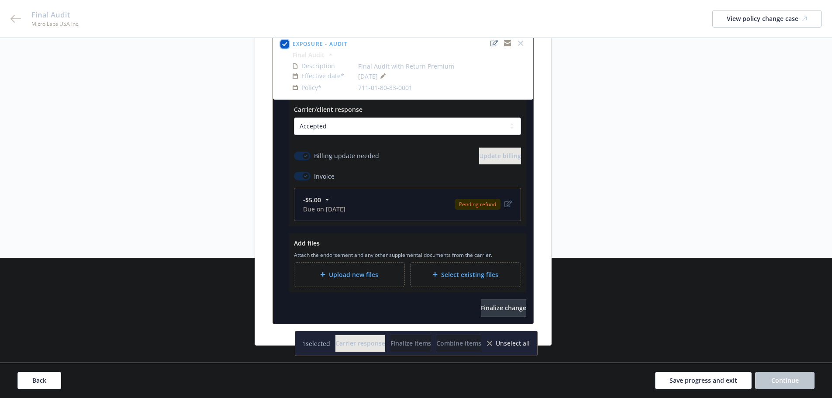
scroll to position [149, 0]
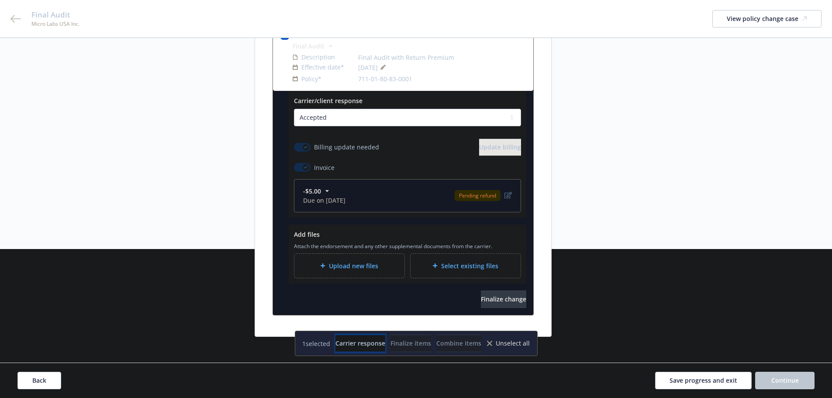
click at [343, 343] on span "Carrier response" at bounding box center [360, 343] width 50 height 8
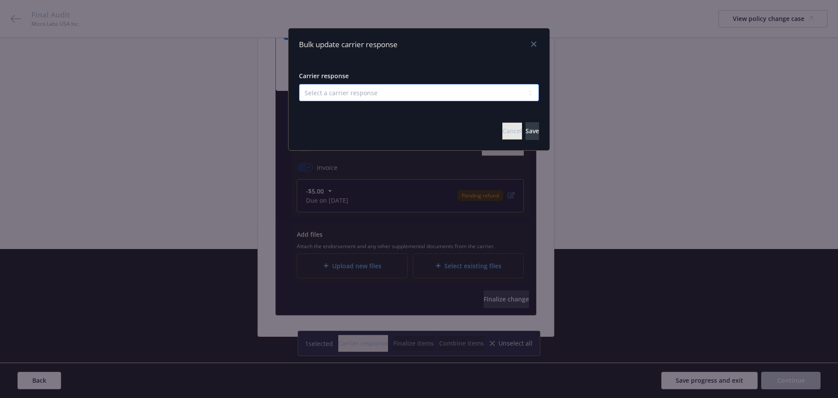
click at [362, 93] on select "Select a carrier response Accepted Accepted with revision No endorsement needed…" at bounding box center [419, 92] width 240 height 17
select select "ACCEPTED"
click at [299, 84] on select "Select a carrier response Accepted Accepted with revision No endorsement needed…" at bounding box center [419, 92] width 240 height 17
click at [526, 129] on span "Save" at bounding box center [533, 131] width 14 height 8
checkbox input "false"
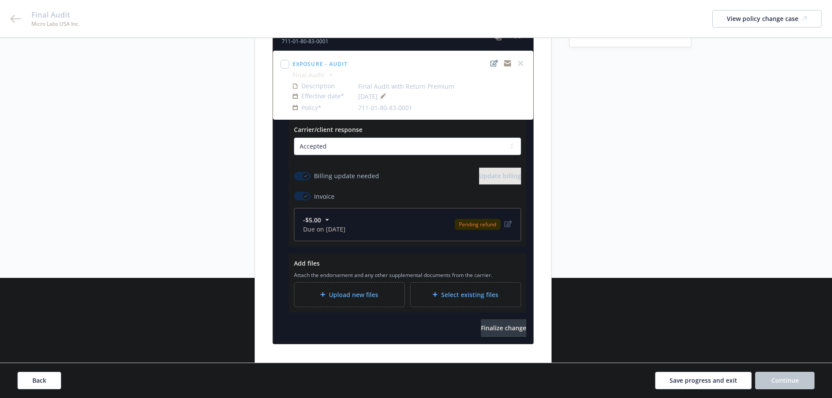
scroll to position [105, 0]
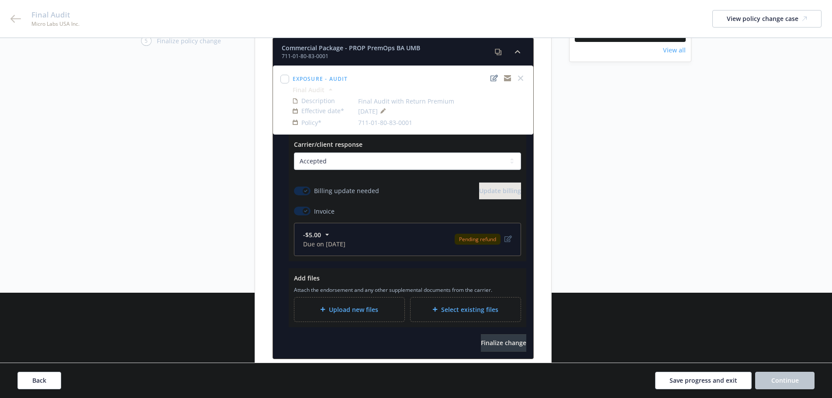
click at [352, 305] on span "Upload new files" at bounding box center [353, 309] width 49 height 9
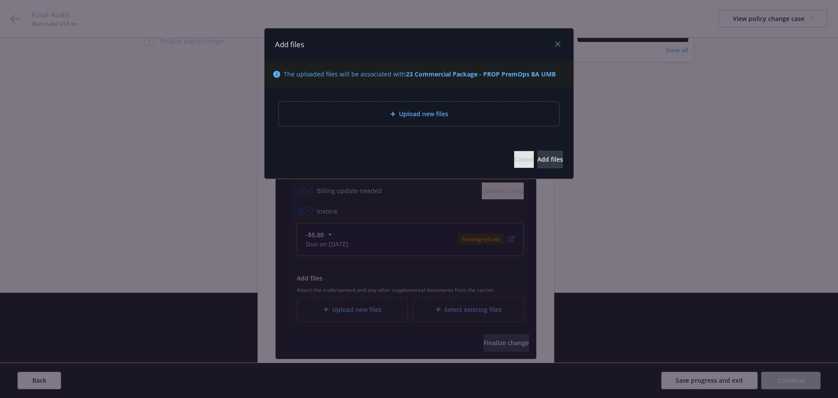
click at [366, 111] on div "Upload new files" at bounding box center [419, 114] width 266 height 10
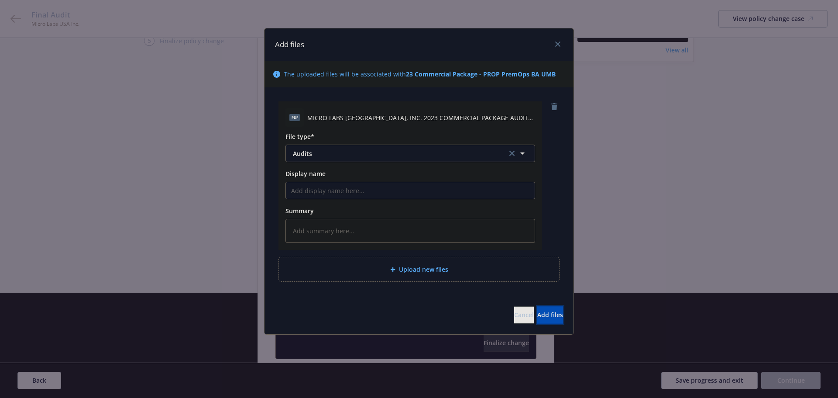
click at [554, 315] on button "Add files" at bounding box center [550, 314] width 26 height 17
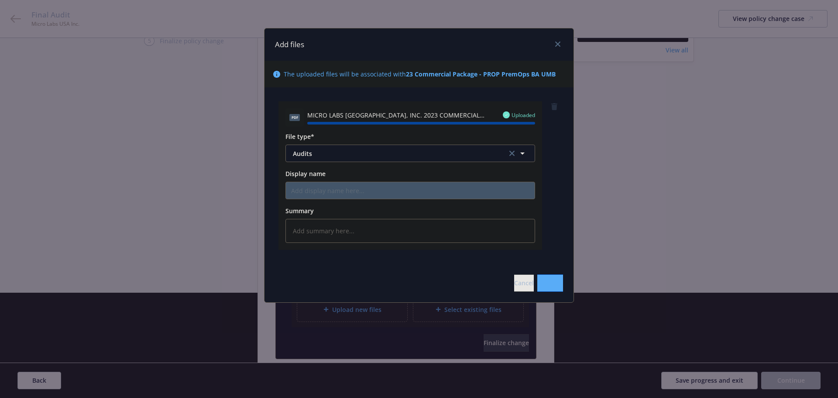
type textarea "x"
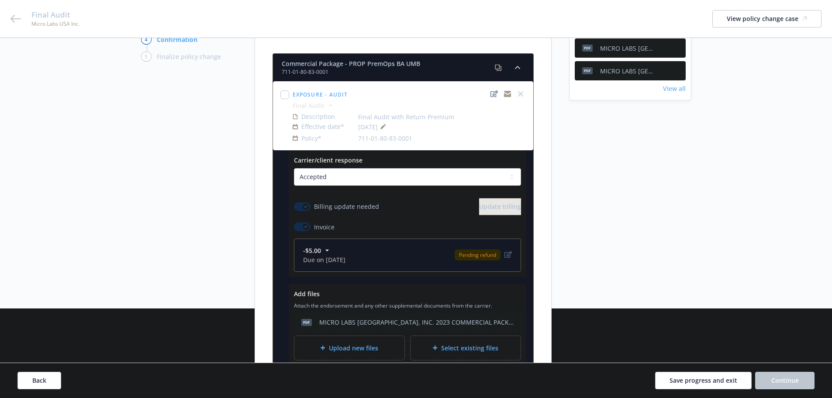
scroll to position [44, 0]
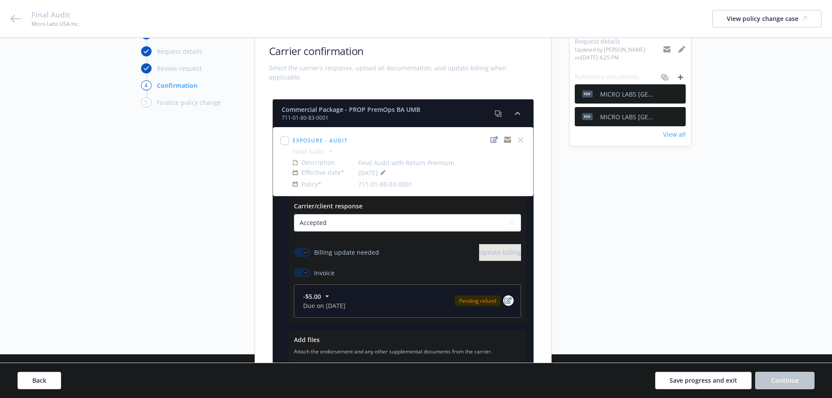
click at [510, 297] on icon "edit" at bounding box center [507, 300] width 7 height 7
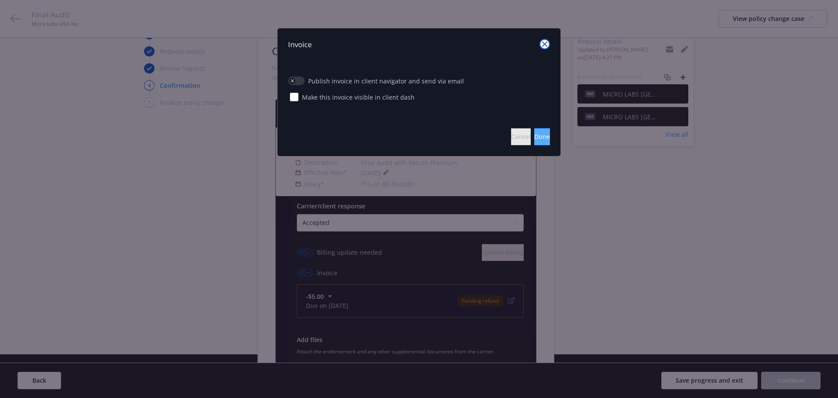
click at [542, 46] on icon "close" at bounding box center [544, 43] width 5 height 5
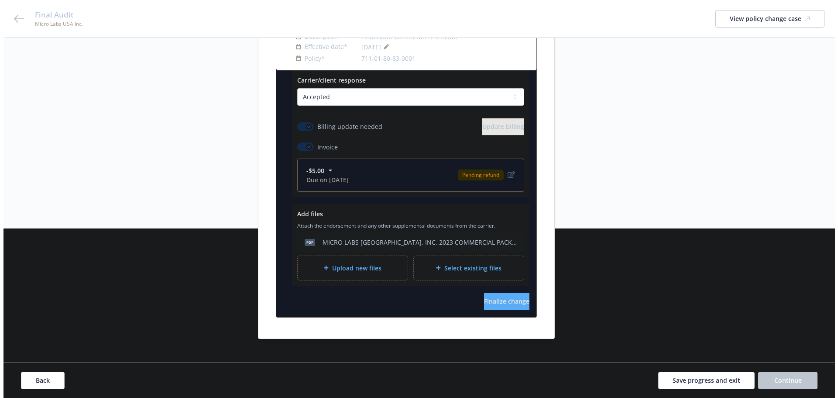
scroll to position [172, 0]
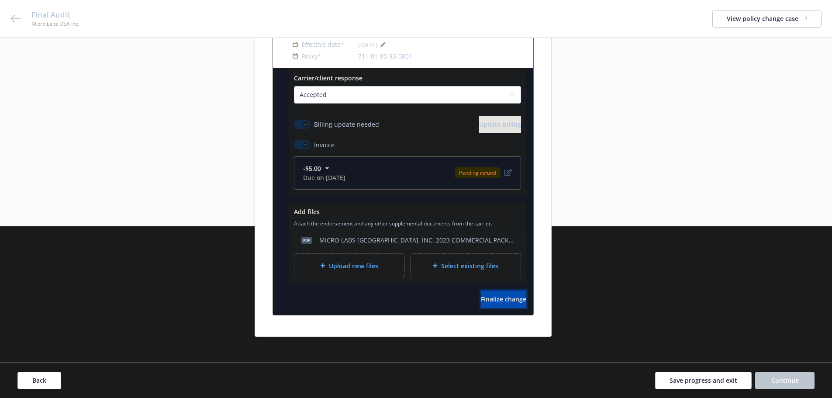
click at [499, 295] on span "Finalize change" at bounding box center [503, 299] width 45 height 8
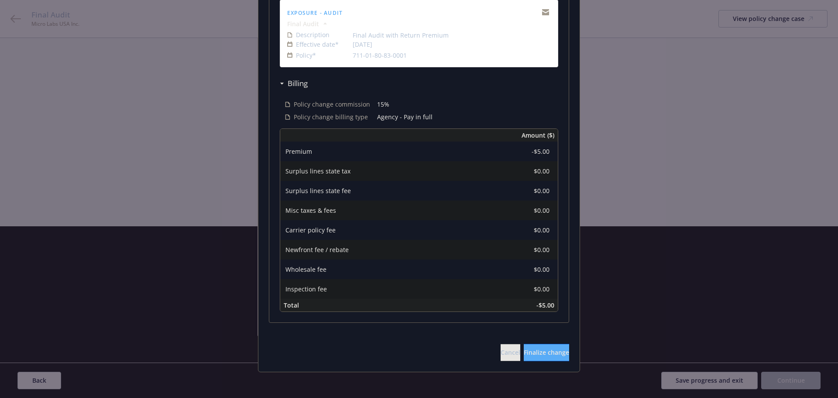
scroll to position [191, 0]
click at [533, 351] on span "Finalize change" at bounding box center [546, 350] width 45 height 8
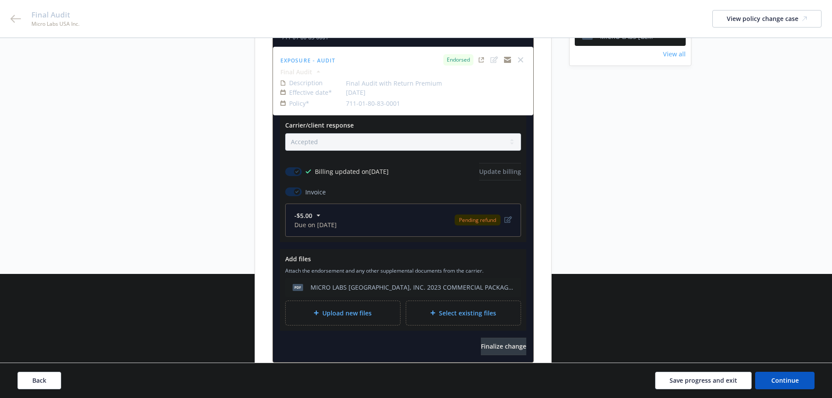
scroll to position [0, 0]
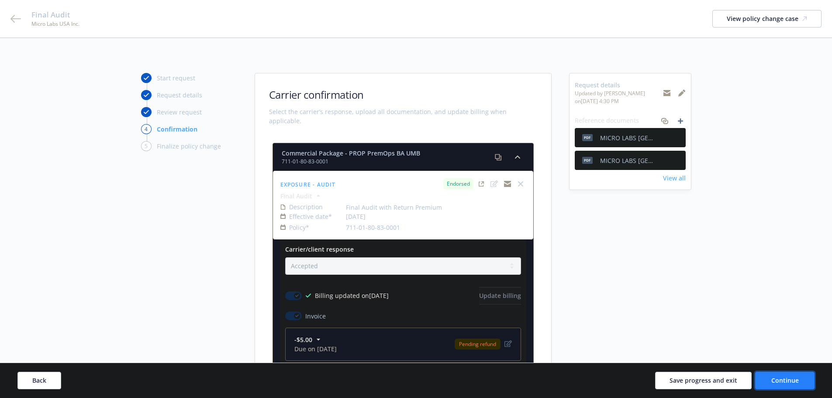
click at [787, 378] on span "Continue" at bounding box center [785, 380] width 28 height 8
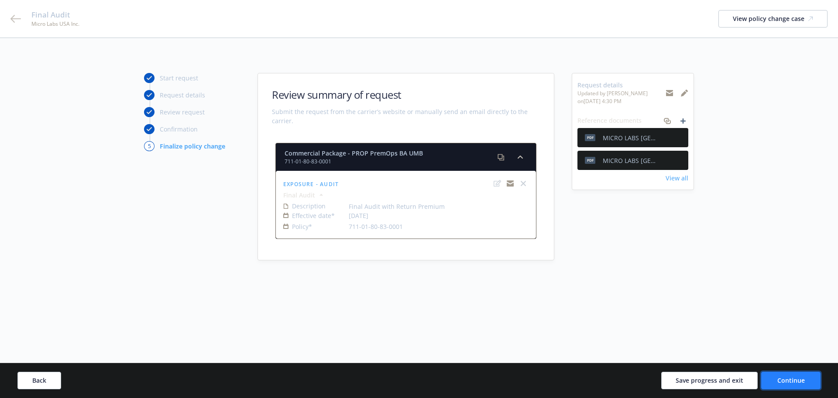
click at [787, 376] on span "Continue" at bounding box center [791, 380] width 28 height 8
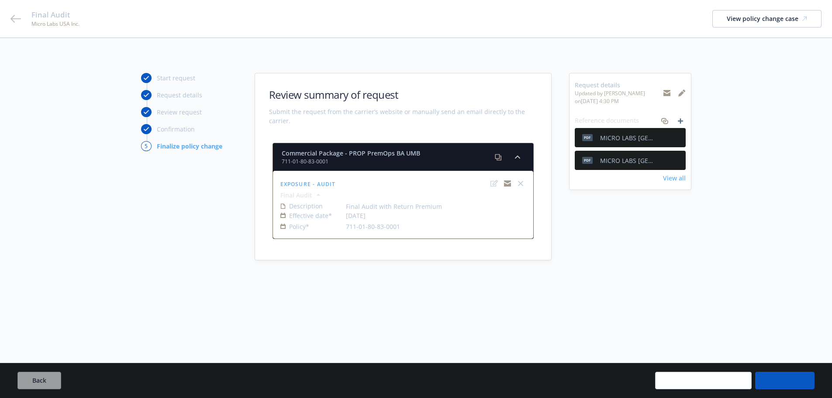
select select "ACCEPTED"
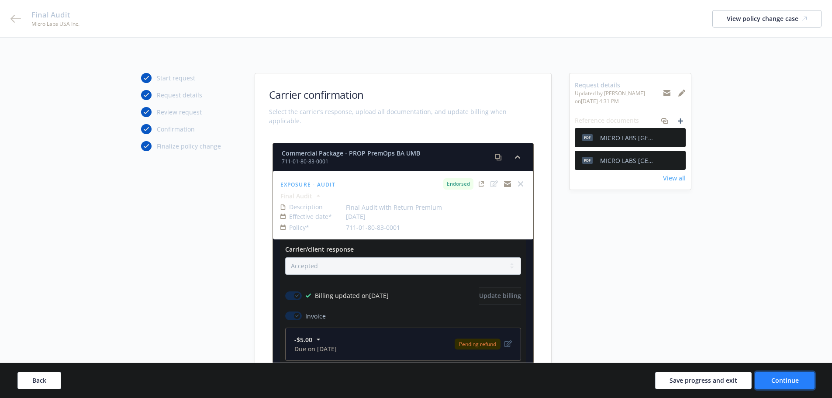
click at [778, 381] on span "Continue" at bounding box center [785, 380] width 28 height 8
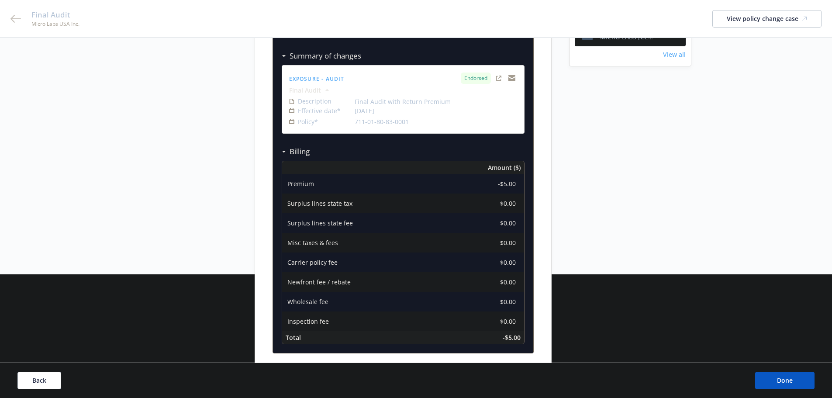
scroll to position [40, 0]
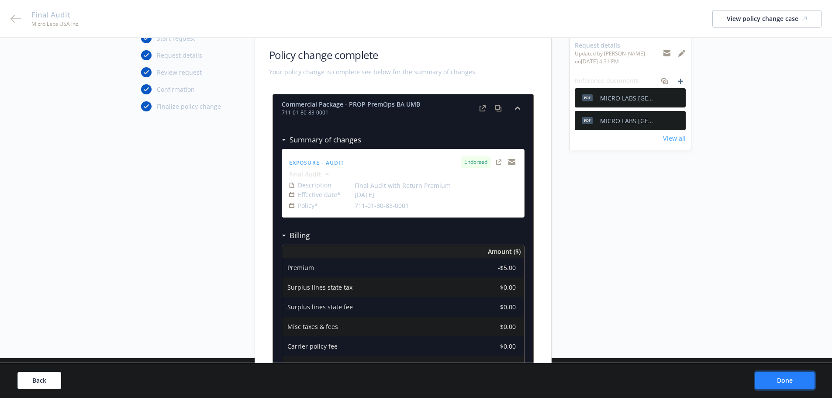
click at [781, 381] on span "Done" at bounding box center [785, 380] width 16 height 8
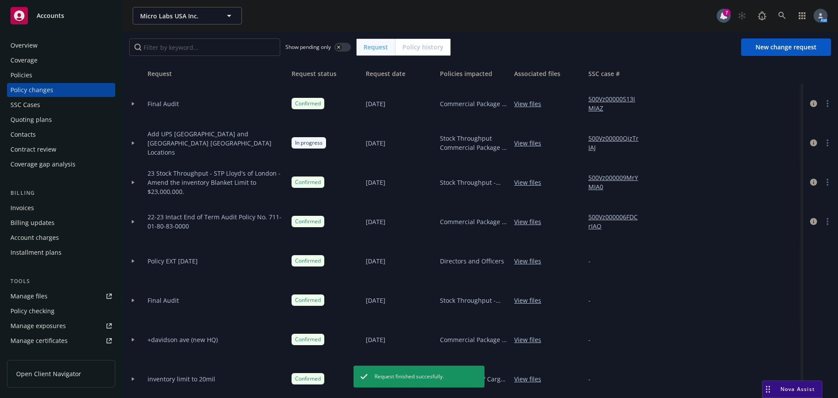
click at [134, 102] on icon at bounding box center [132, 103] width 3 height 3
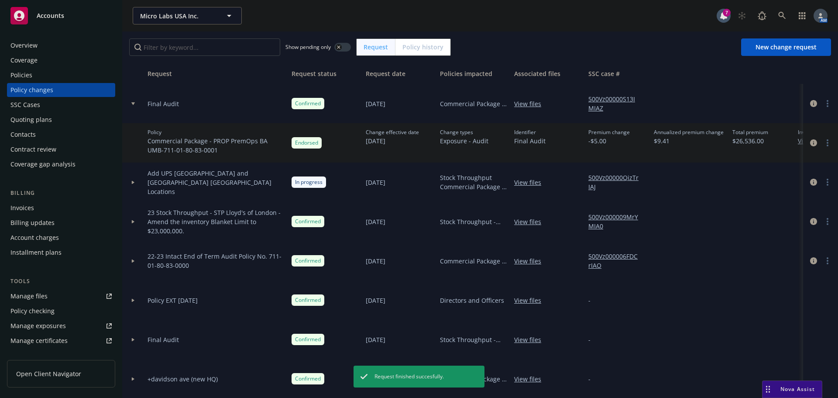
click at [134, 102] on icon at bounding box center [132, 103] width 3 height 3
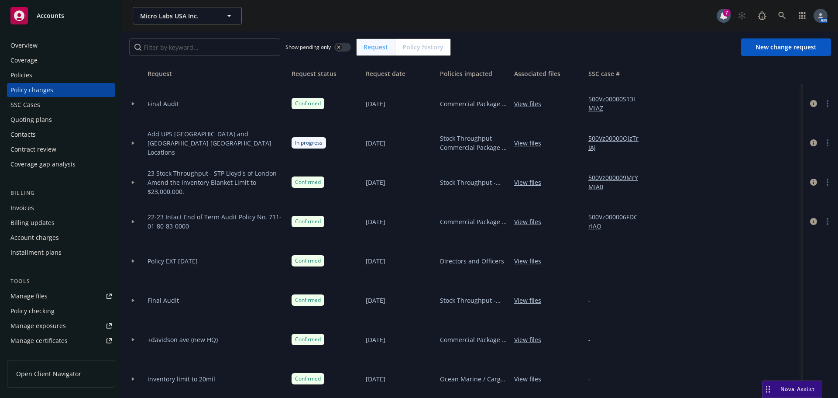
click at [21, 204] on div "Invoices" at bounding box center [22, 208] width 24 height 14
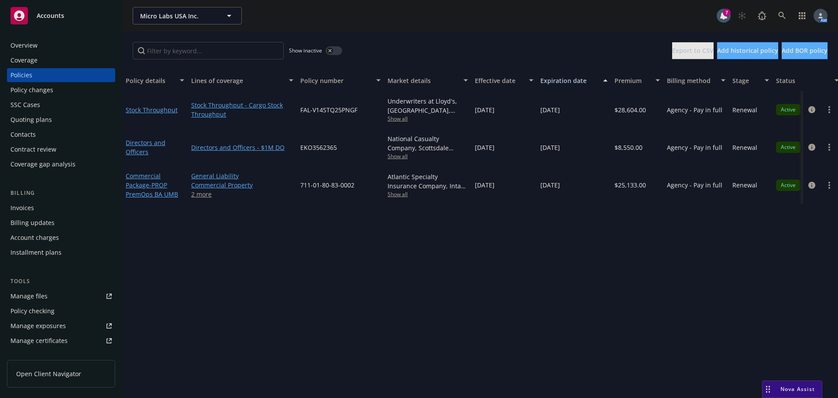
click at [45, 87] on div "Policy changes" at bounding box center [31, 90] width 43 height 14
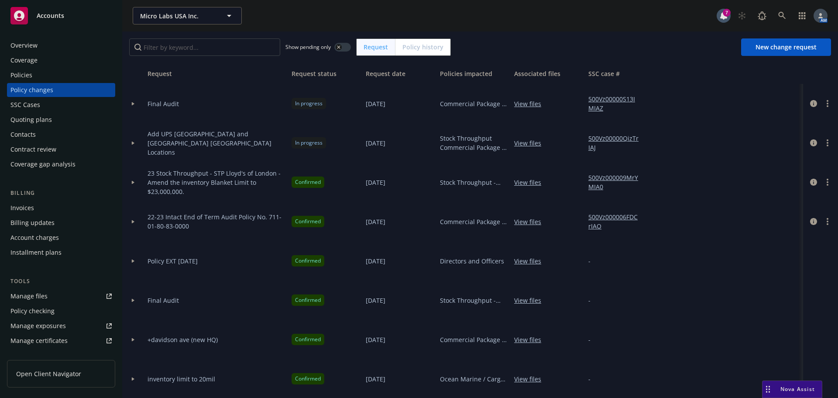
click at [134, 304] on div at bounding box center [133, 299] width 22 height 39
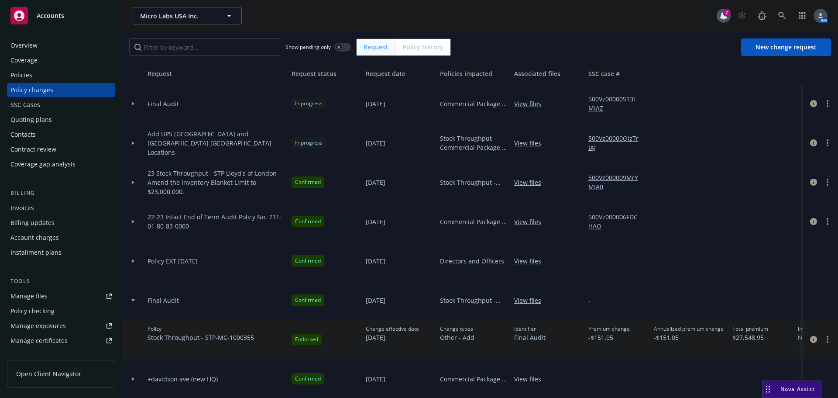
click at [132, 301] on icon at bounding box center [132, 300] width 3 height 3
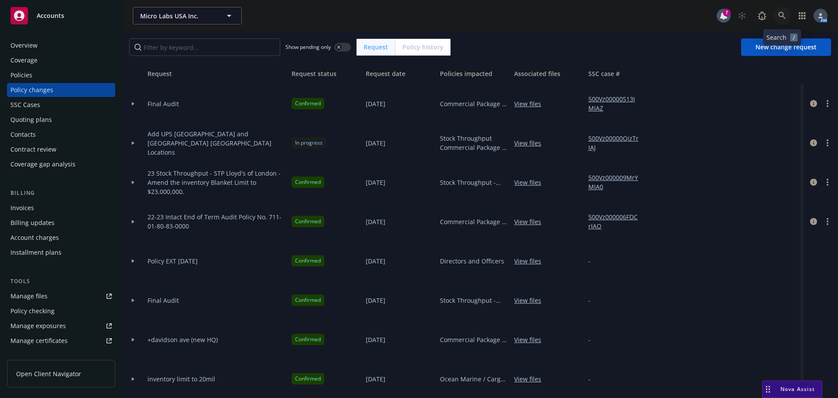
click at [784, 15] on icon at bounding box center [781, 15] width 7 height 7
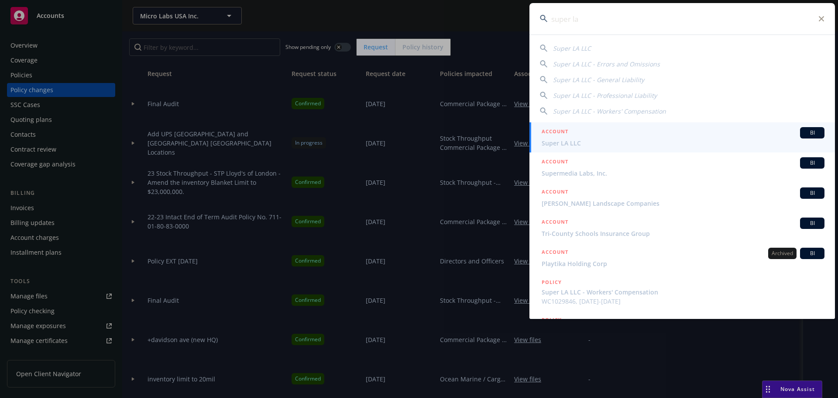
type input "super la"
click at [573, 137] on div "ACCOUNT BI" at bounding box center [683, 132] width 283 height 11
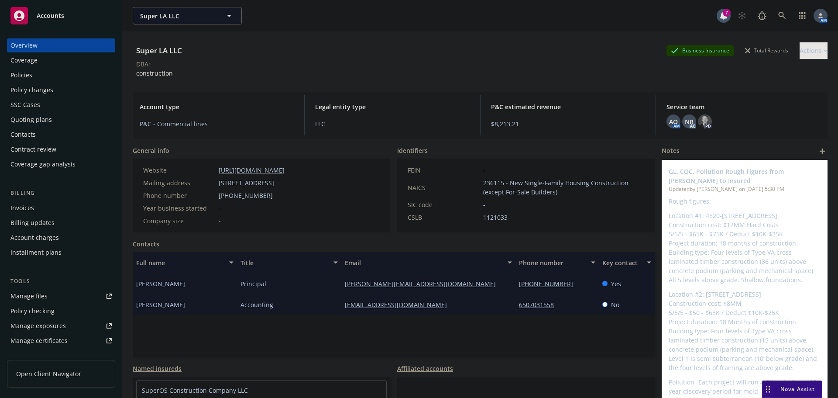
click at [41, 74] on div "Policies" at bounding box center [60, 75] width 101 height 14
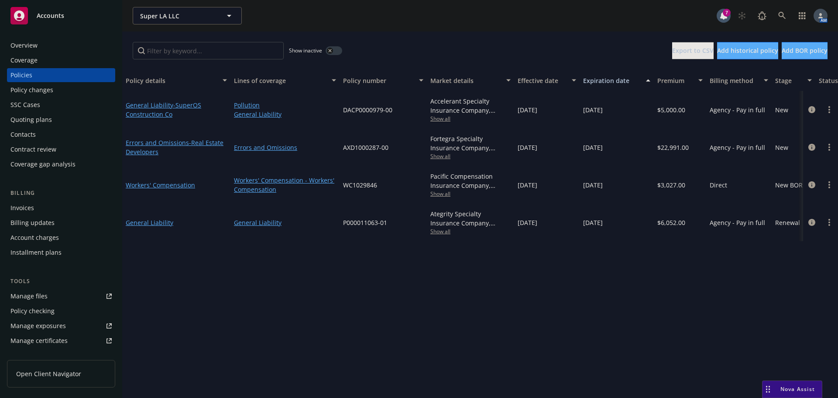
drag, startPoint x: 185, startPoint y: 82, endPoint x: 227, endPoint y: 81, distance: 42.8
click at [227, 81] on div "button" at bounding box center [226, 80] width 4 height 21
click at [780, 14] on icon at bounding box center [782, 16] width 8 height 8
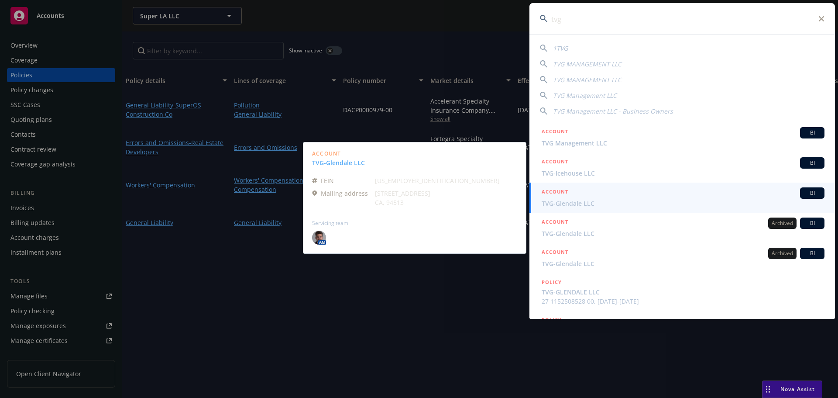
type input "tvg"
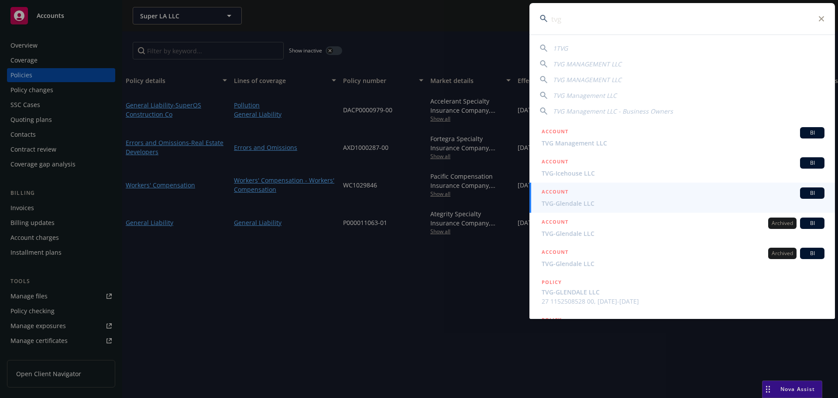
click at [574, 198] on div "ACCOUNT BI" at bounding box center [683, 192] width 283 height 11
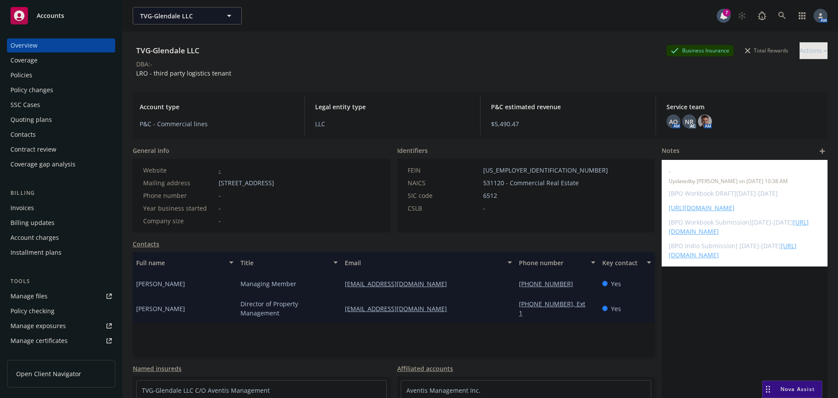
click at [40, 73] on div "Policies" at bounding box center [60, 75] width 101 height 14
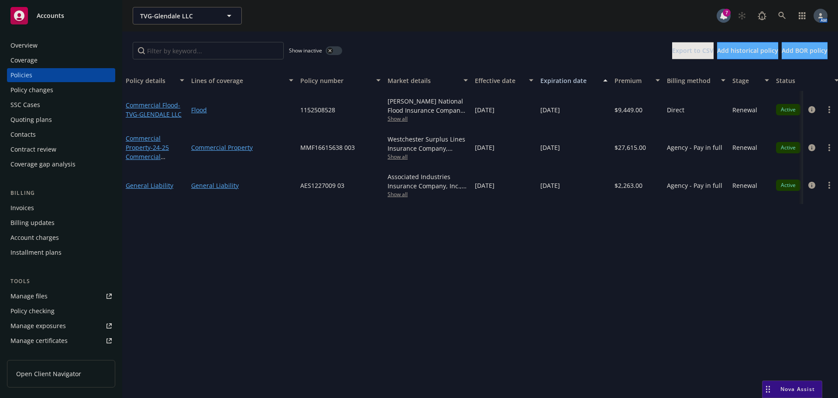
click at [401, 193] on span "Show all" at bounding box center [428, 193] width 80 height 7
click at [398, 155] on span "Show all" at bounding box center [428, 156] width 80 height 7
click at [582, 228] on div "Policy details Lines of coverage Policy number Market details Effective date Ex…" at bounding box center [480, 234] width 716 height 328
drag, startPoint x: 342, startPoint y: 185, endPoint x: 295, endPoint y: 188, distance: 47.7
click at [295, 188] on div "General Liability General Liability AES1227009 03 Associated Industries Insuran…" at bounding box center [543, 185] width 842 height 38
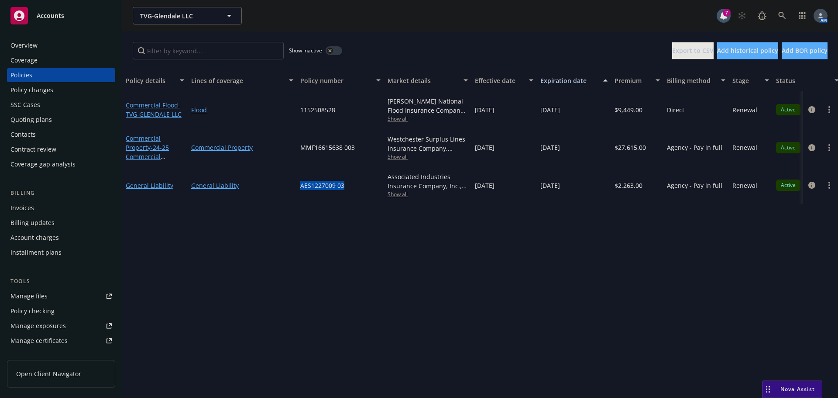
copy div "AES1227009 03"
click at [785, 19] on icon at bounding box center [782, 16] width 8 height 8
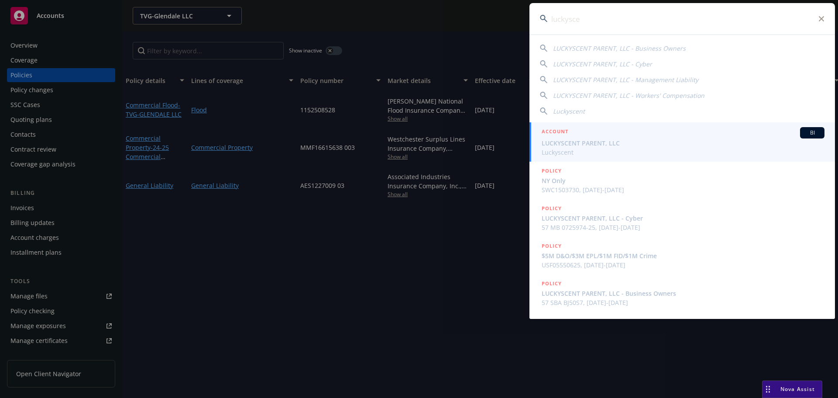
type input "luckysce"
click at [578, 141] on span "LUCKYSCENT PARENT, LLC" at bounding box center [683, 142] width 283 height 9
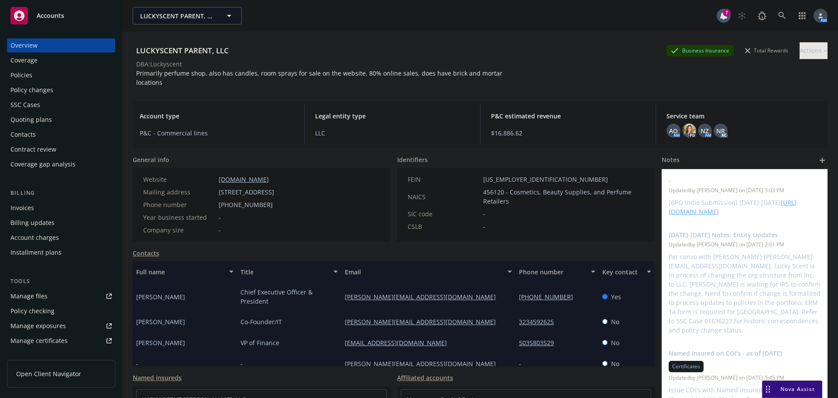
click at [30, 74] on div "Policies" at bounding box center [21, 75] width 22 height 14
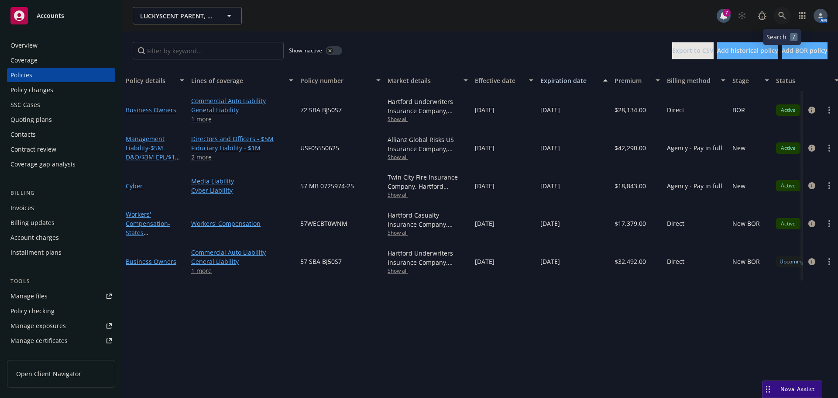
click at [779, 15] on icon at bounding box center [781, 15] width 7 height 7
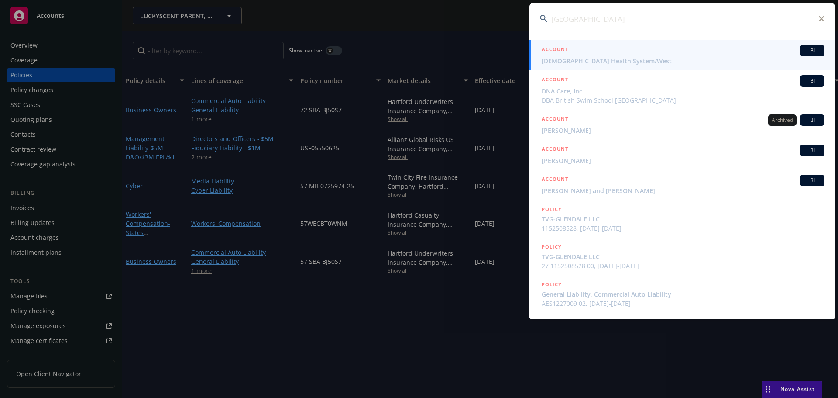
drag, startPoint x: 603, startPoint y: 25, endPoint x: 493, endPoint y: 28, distance: 110.5
click at [493, 28] on div "glendale ACCOUNT BI Adventist Health System/West ACCOUNT BI DNA Care, Inc. DBA …" at bounding box center [419, 199] width 838 height 398
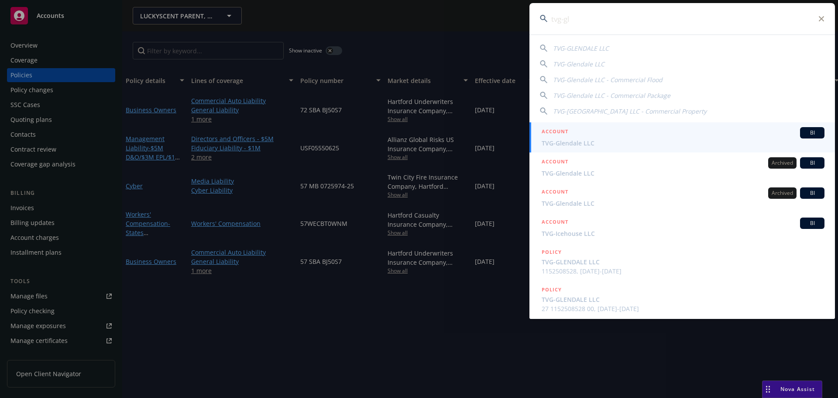
type input "tvg-gl"
click at [567, 145] on span "TVG-Glendale LLC" at bounding box center [683, 142] width 283 height 9
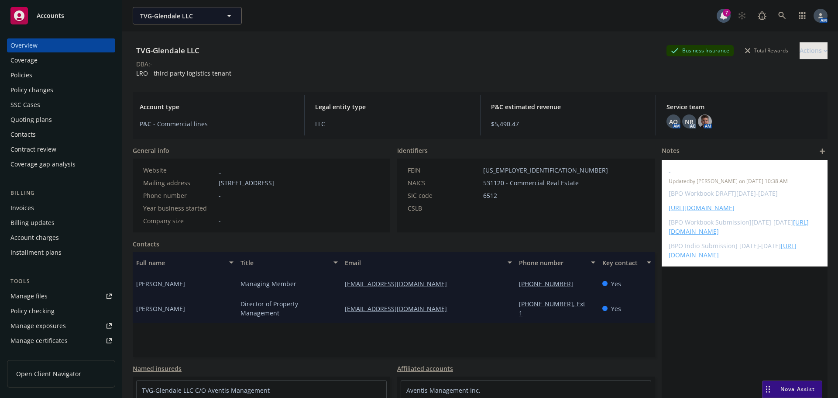
click at [18, 78] on div "Policies" at bounding box center [21, 75] width 22 height 14
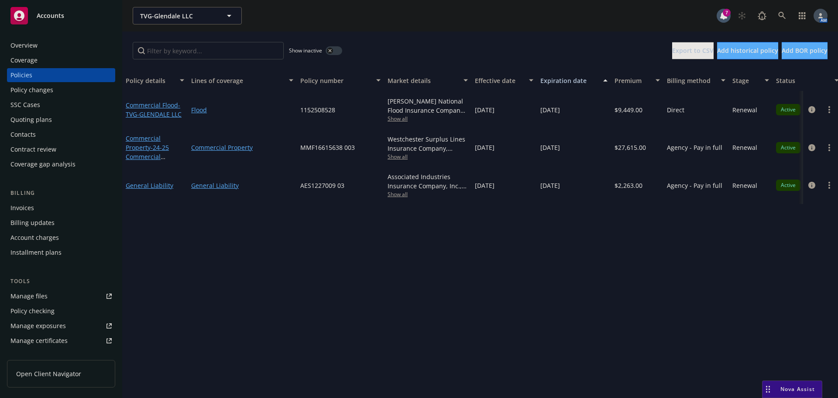
click at [396, 193] on span "Show all" at bounding box center [428, 193] width 80 height 7
click at [481, 33] on div "Show inactive Export to CSV Add historical policy Add BOR policy" at bounding box center [480, 50] width 716 height 38
click at [398, 121] on span "Show all" at bounding box center [428, 118] width 80 height 7
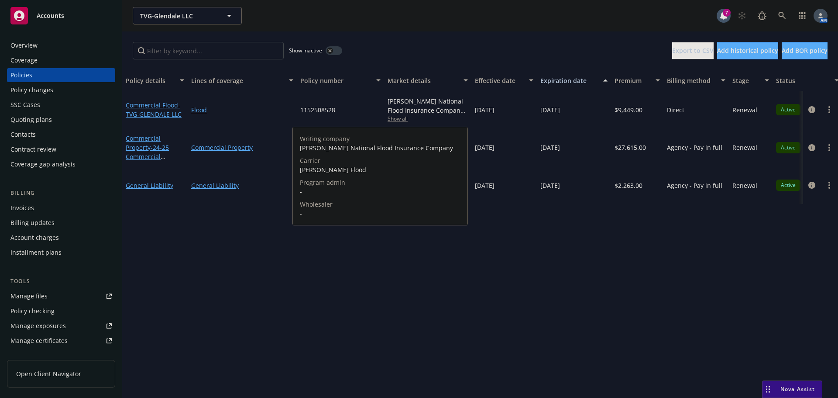
click at [398, 120] on span "Show all" at bounding box center [428, 118] width 80 height 7
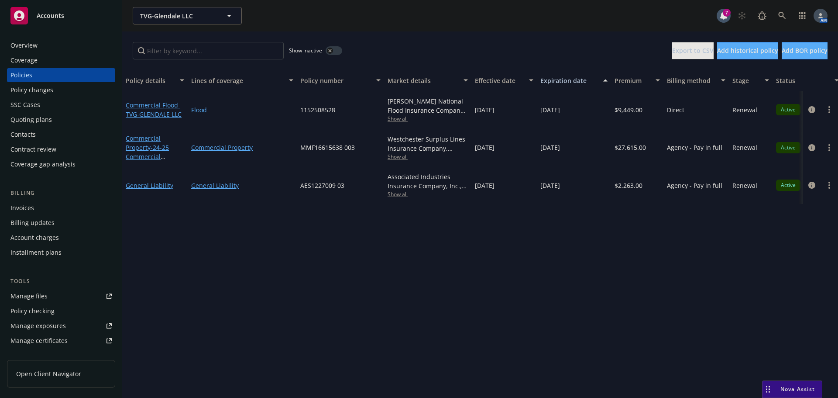
click at [402, 120] on span "Show all" at bounding box center [428, 118] width 80 height 7
click at [28, 207] on div "Invoices" at bounding box center [22, 208] width 24 height 14
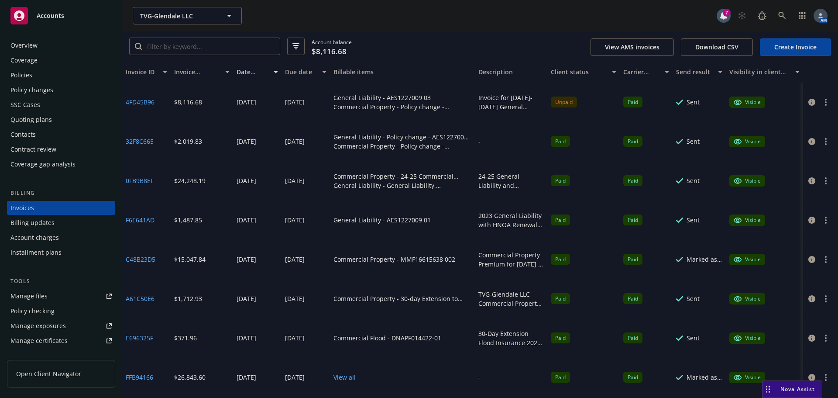
click at [35, 73] on div "Policies" at bounding box center [60, 75] width 101 height 14
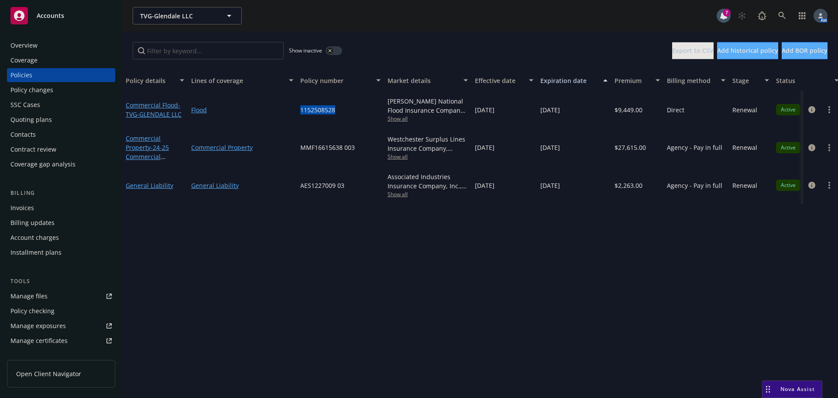
drag, startPoint x: 309, startPoint y: 107, endPoint x: 292, endPoint y: 107, distance: 17.5
click at [292, 107] on div "Commercial Flood - TVG-GLENDALE LLC Flood 1152508528 Wright National Flood Insu…" at bounding box center [543, 110] width 842 height 38
click at [37, 205] on div "Invoices" at bounding box center [60, 208] width 101 height 14
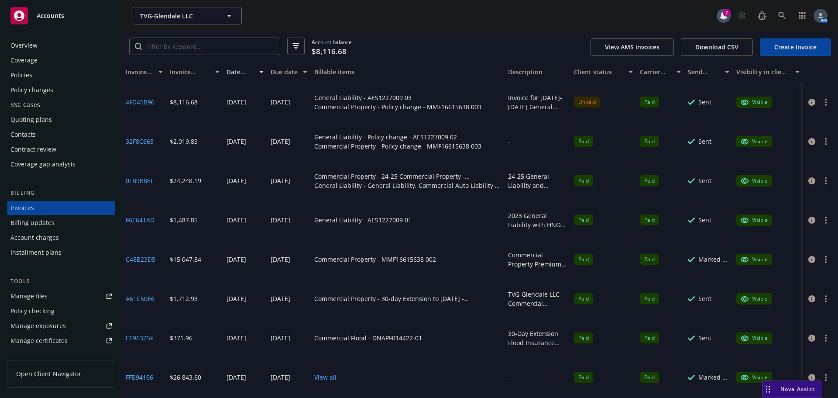
drag, startPoint x: 469, startPoint y: 71, endPoint x: 531, endPoint y: 68, distance: 61.6
click at [531, 68] on div "Invoice ID Invoice amount Date issued Due date Billable items Description Clien…" at bounding box center [480, 72] width 716 height 21
click at [821, 143] on button "button" at bounding box center [826, 141] width 10 height 10
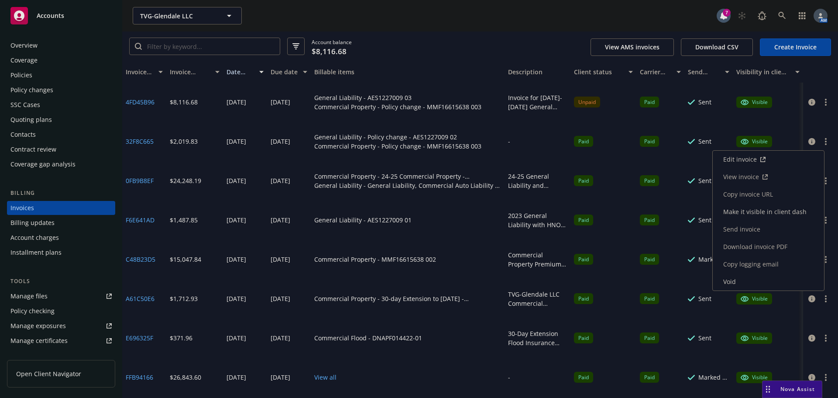
click at [756, 177] on link "View invoice" at bounding box center [768, 176] width 111 height 17
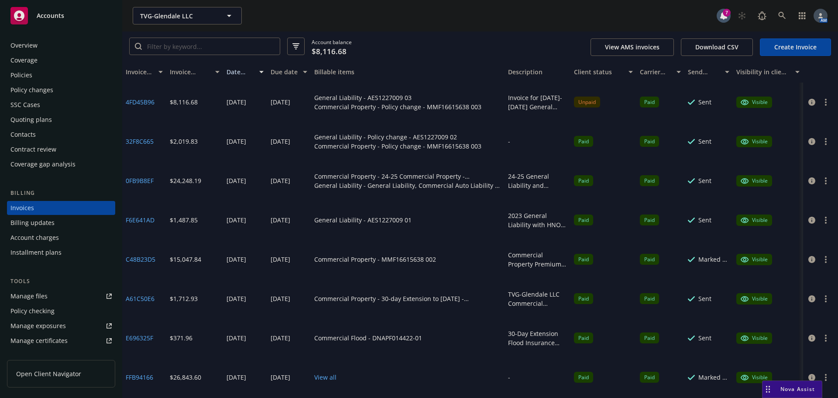
click at [794, 389] on span "Nova Assist" at bounding box center [797, 388] width 34 height 7
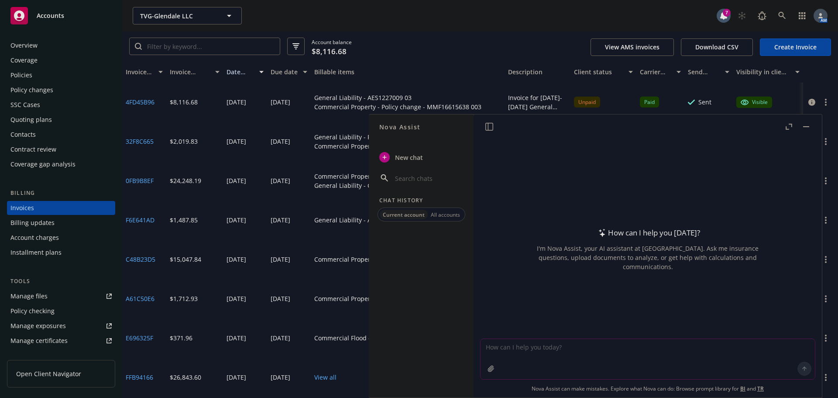
click at [582, 346] on textarea at bounding box center [648, 359] width 334 height 40
type textarea "How to process a refund invoice"
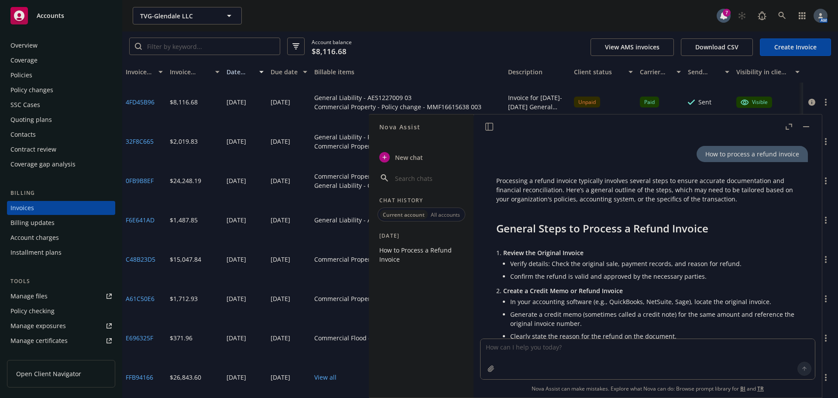
click at [492, 31] on div "TVG-Glendale LLC TVG-Glendale LLC 7 AM" at bounding box center [480, 15] width 716 height 31
click at [808, 125] on button "button" at bounding box center [806, 126] width 10 height 10
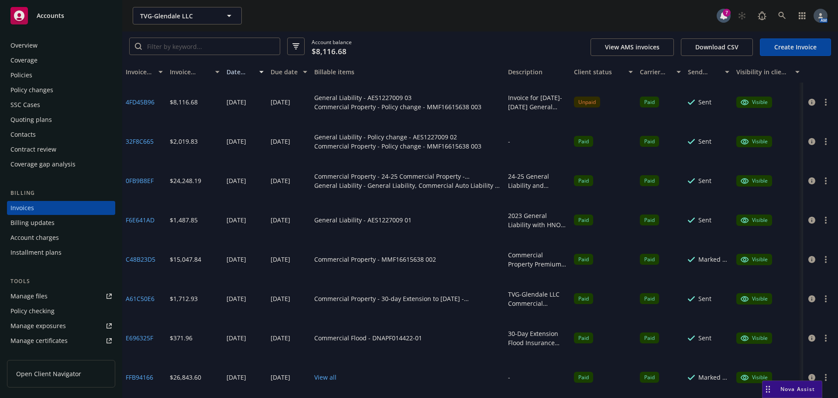
click at [40, 92] on div "Policy changes" at bounding box center [31, 90] width 43 height 14
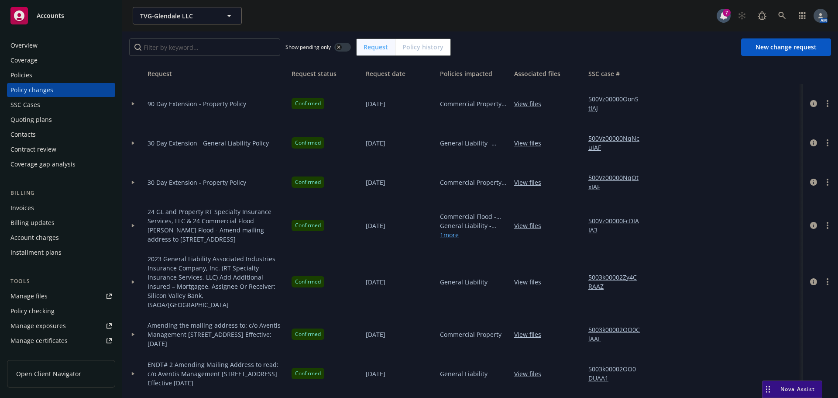
click at [46, 211] on div "Invoices" at bounding box center [60, 208] width 101 height 14
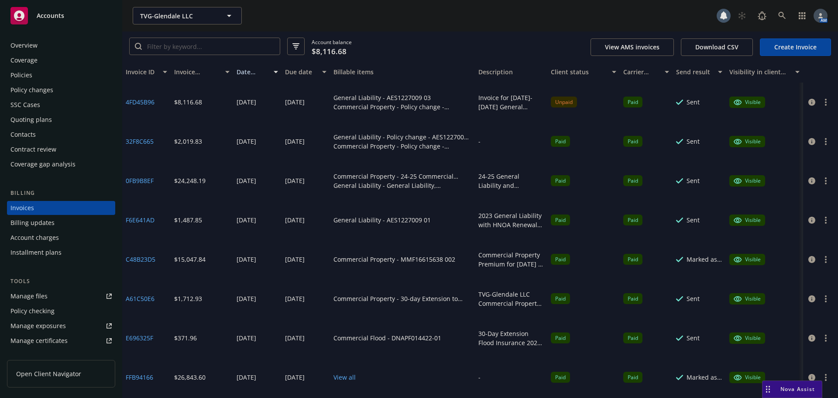
click at [804, 45] on link "Create Invoice" at bounding box center [795, 46] width 71 height 17
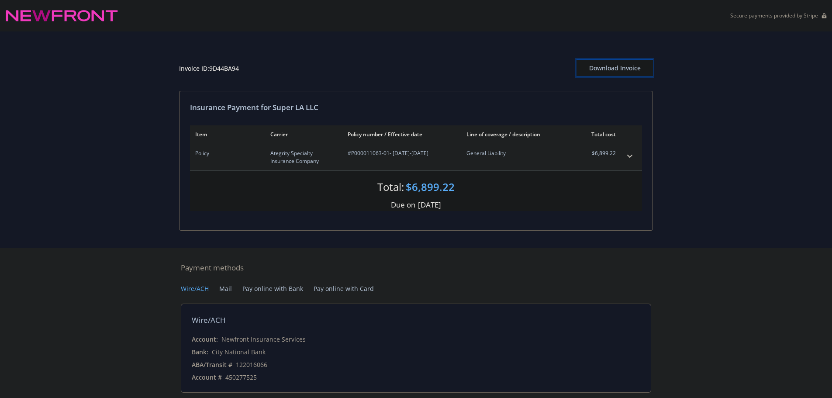
click at [605, 69] on div "Download Invoice" at bounding box center [614, 68] width 76 height 17
click at [608, 67] on div "Download Invoice" at bounding box center [614, 68] width 76 height 17
